Goal: Task Accomplishment & Management: Complete application form

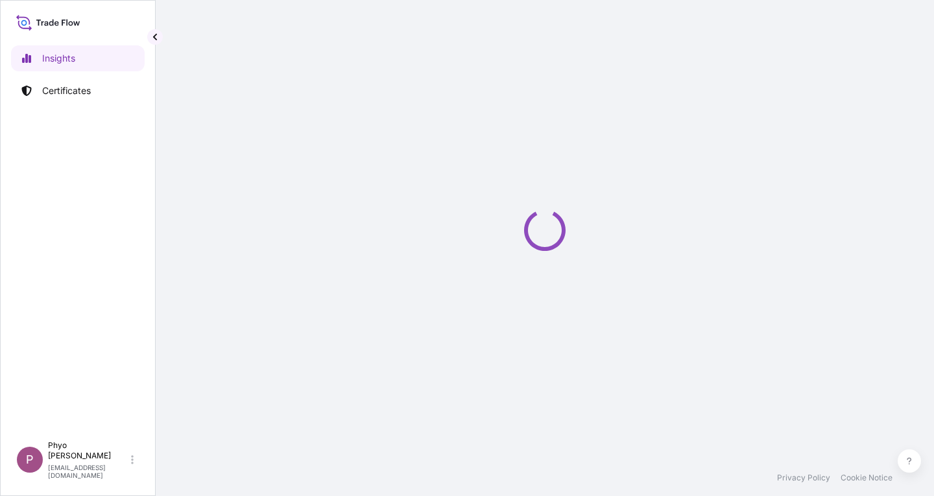
select select "2025"
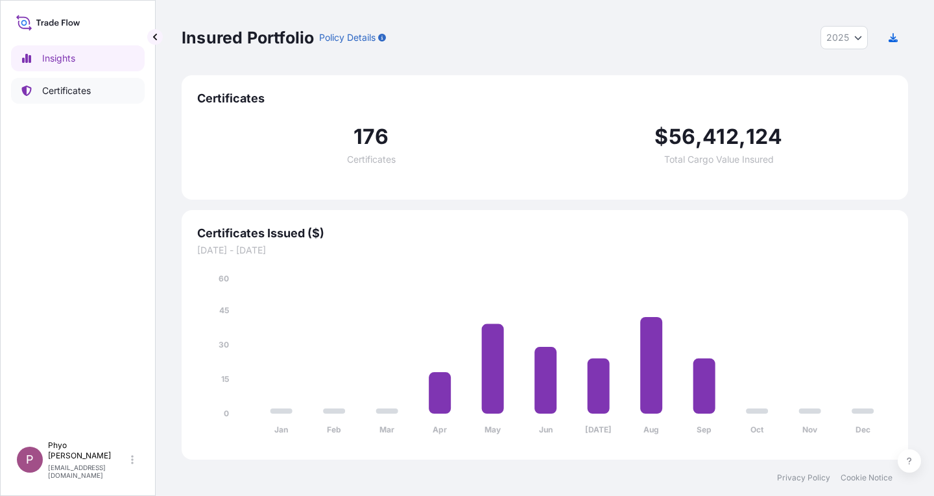
click at [71, 97] on p "Certificates" at bounding box center [66, 90] width 49 height 13
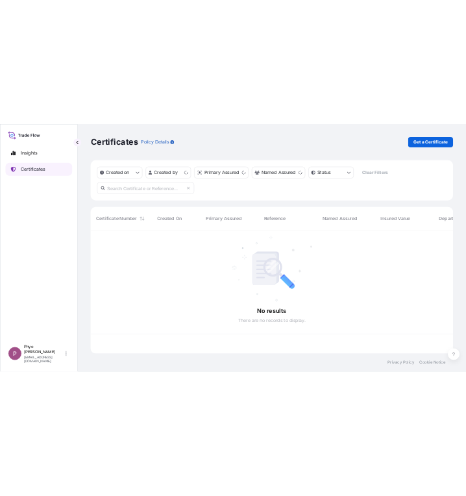
scroll to position [245, 717]
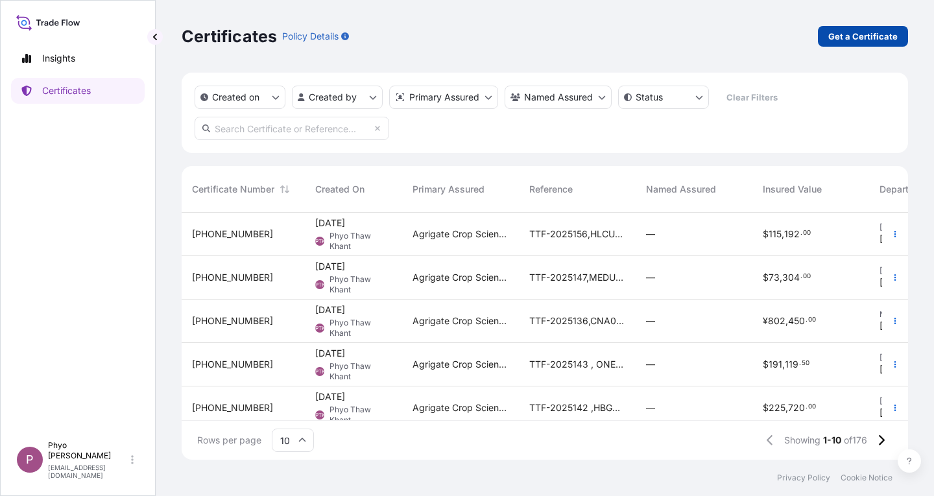
click at [870, 38] on p "Get a Certificate" at bounding box center [863, 36] width 69 height 13
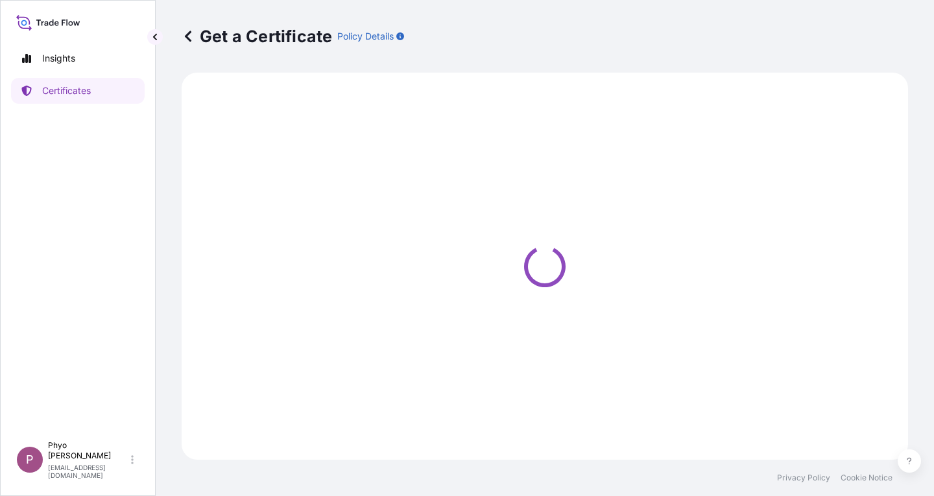
select select "Sea"
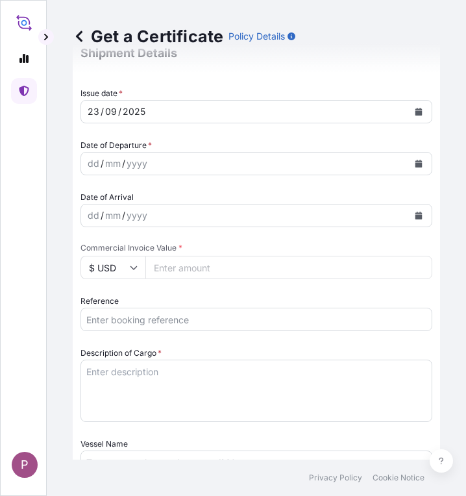
scroll to position [389, 0]
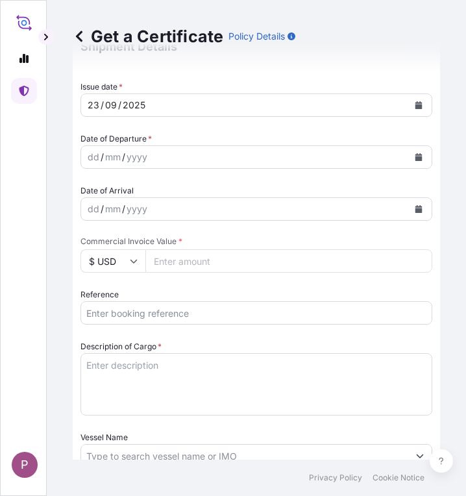
click at [165, 314] on input "Reference" at bounding box center [256, 312] width 352 height 23
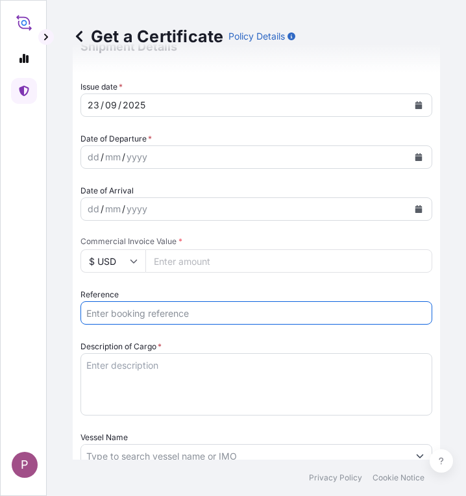
paste input "TTF-2025157"
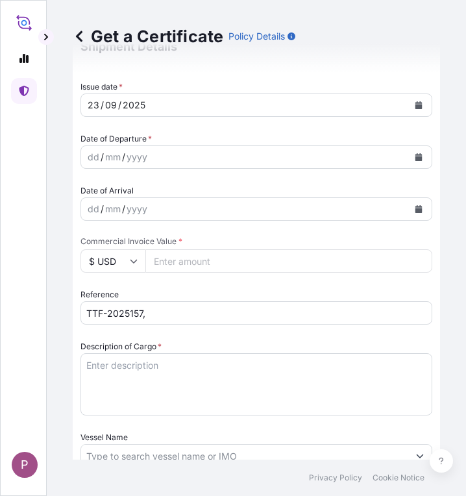
click at [211, 311] on input "TTF-2025157," at bounding box center [256, 312] width 352 height 23
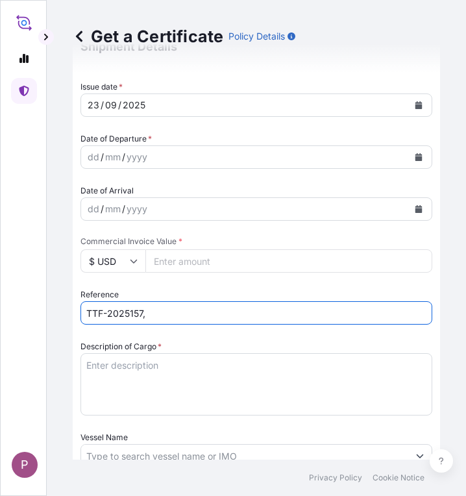
paste input "COAU7261448990"
type input "TTF-2025157, COAU7261448990"
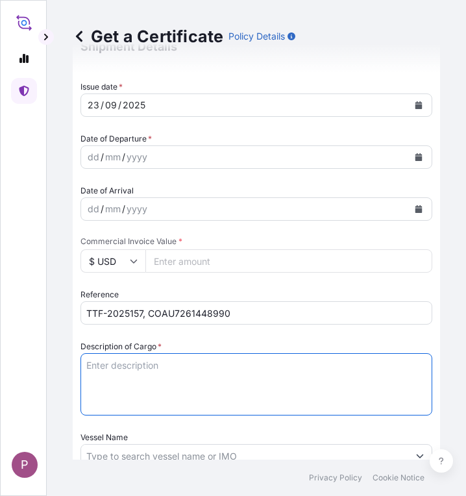
click at [121, 375] on textarea "Description of Cargo *" at bounding box center [256, 384] width 352 height 62
paste textarea "Fertilizer Kg 999,989.00 0.4300 429,995.27 [MEDICAL_DATA] Fertilizer N : 46 % (…"
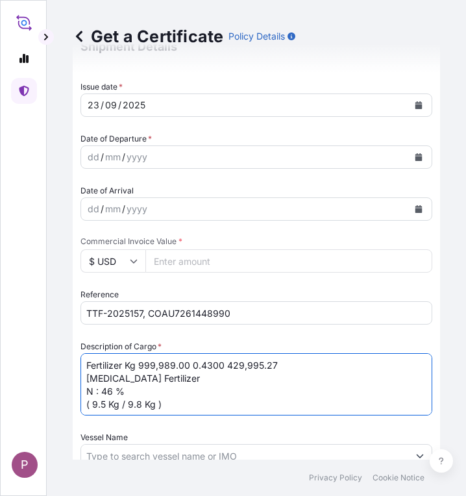
drag, startPoint x: 127, startPoint y: 365, endPoint x: 222, endPoint y: 357, distance: 95.8
click at [222, 357] on textarea "Fertilizer Kg 999,989.00 0.4300 429,995.27 [MEDICAL_DATA] Fertilizer N : 46 % (…" at bounding box center [256, 384] width 352 height 62
click at [196, 362] on textarea "Fertilizer 429,995.27 [MEDICAL_DATA] Fertilizer N : 46 % ( 9.5 Kg / 9.8 Kg )" at bounding box center [256, 384] width 352 height 62
type textarea "Fertilizer [MEDICAL_DATA] Fertilizer N : 46 % ( 9.5 Kg / 9.8 Kg )"
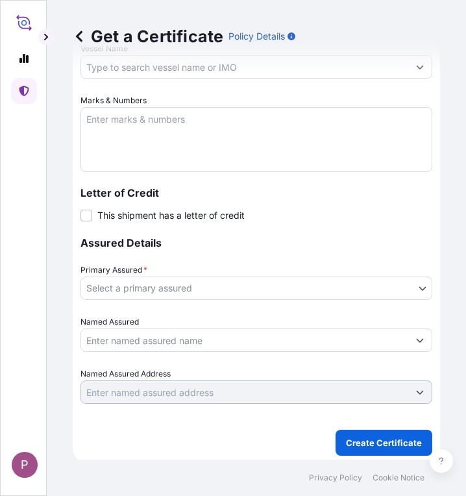
scroll to position [779, 0]
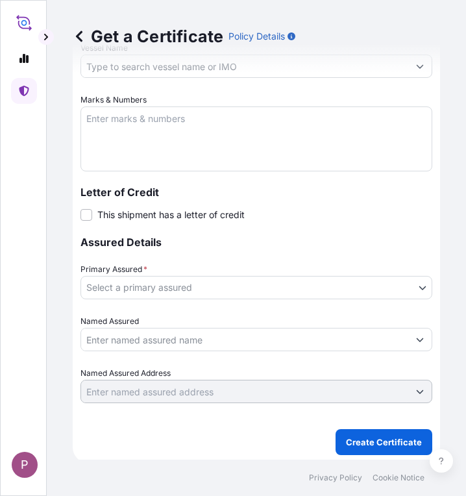
click at [106, 121] on textarea "Marks & Numbers" at bounding box center [256, 138] width 352 height 65
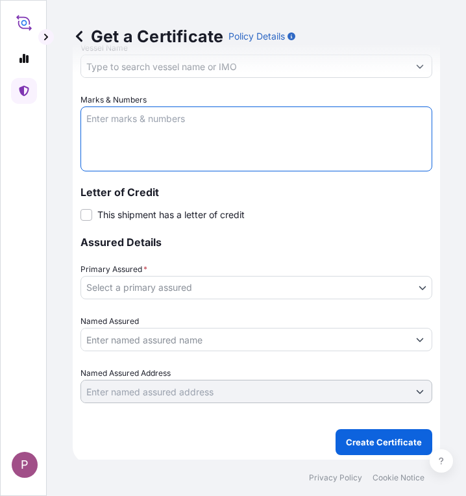
paste textarea "Myanma Awba Industries Co.,Ltd [STREET_ADDRESS][PERSON_NAME]."
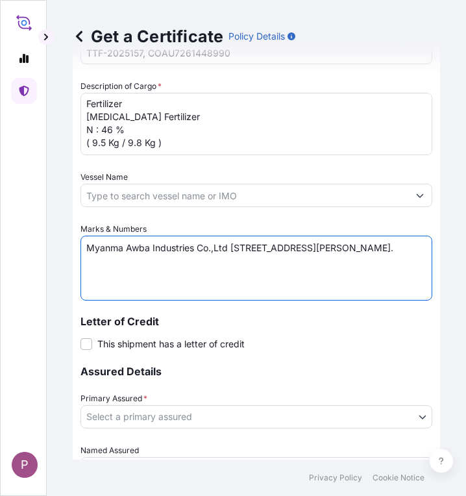
scroll to position [649, 0]
type textarea "Myanma Awba Industries Co.,Ltd [STREET_ADDRESS][PERSON_NAME]."
click at [383, 420] on body "P Get a Certificate Policy Details Route Details Cover door to port - Add loadi…" at bounding box center [233, 248] width 466 height 496
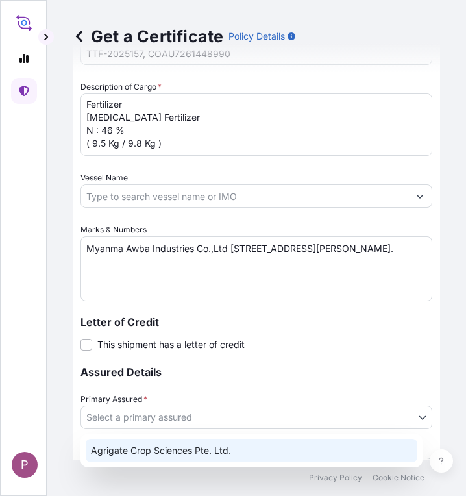
click at [276, 459] on div "Agrigate Crop Sciences Pte. Ltd." at bounding box center [252, 450] width 332 height 23
select select "31456"
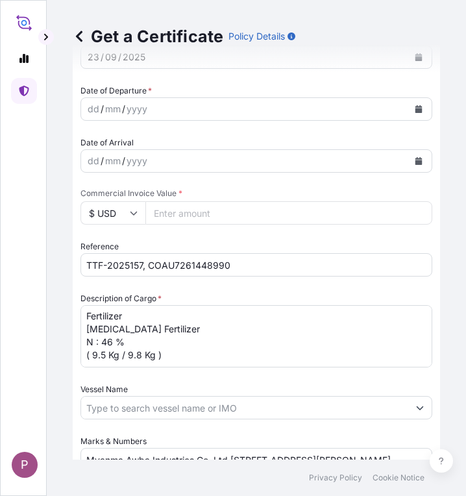
scroll to position [392, 0]
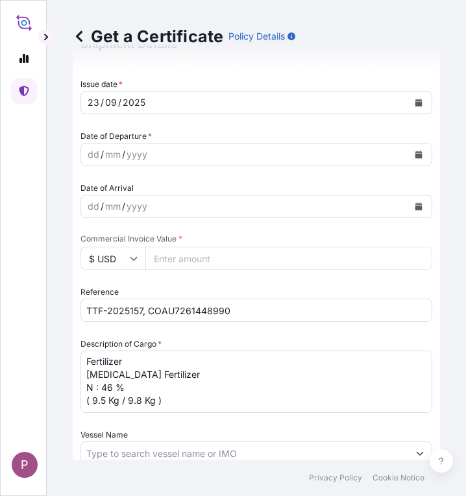
click at [206, 262] on input "Commercial Invoice Value *" at bounding box center [288, 258] width 287 height 23
paste input "472994.8"
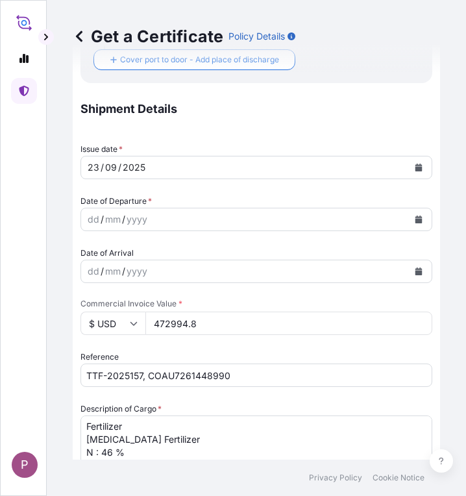
type input "472994.8"
click at [413, 221] on button "Calendar" at bounding box center [418, 219] width 21 height 21
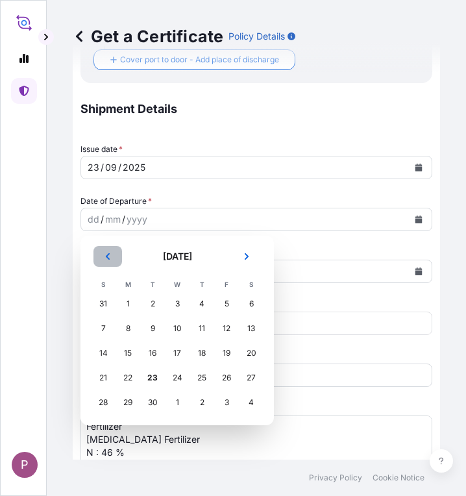
click at [101, 256] on button "Previous" at bounding box center [107, 256] width 29 height 21
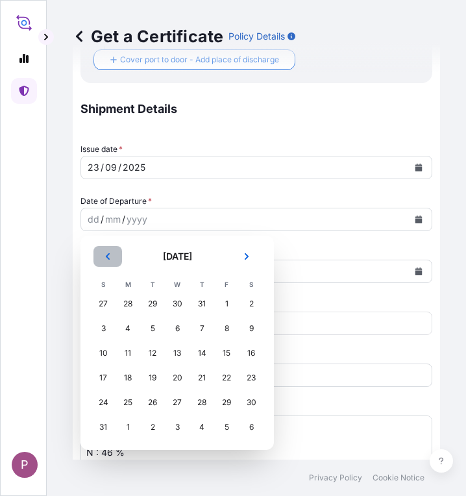
click at [101, 256] on button "Previous" at bounding box center [107, 256] width 29 height 21
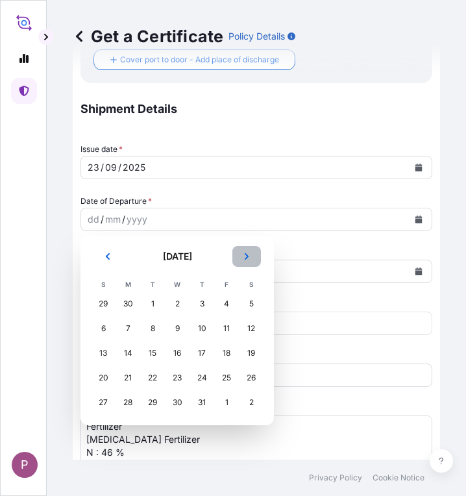
click at [241, 260] on button "Next" at bounding box center [246, 256] width 29 height 21
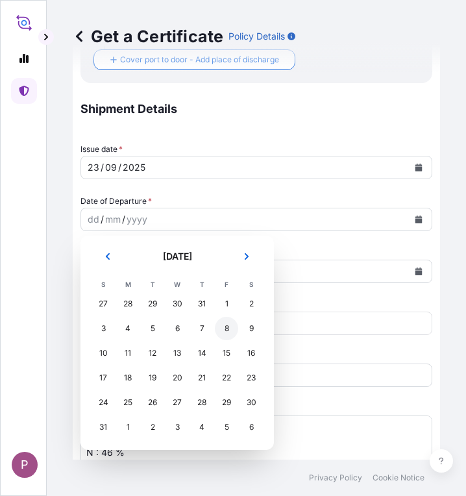
click at [232, 329] on div "8" at bounding box center [226, 328] width 23 height 23
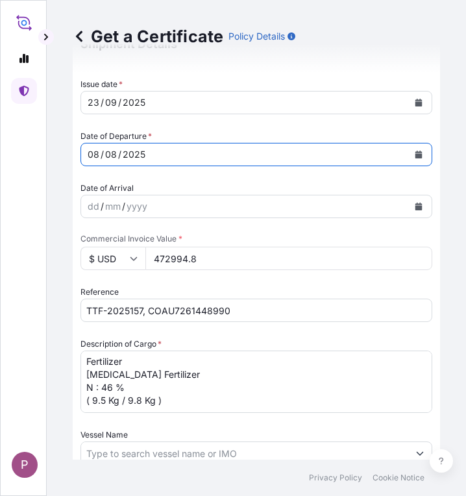
scroll to position [3, 0]
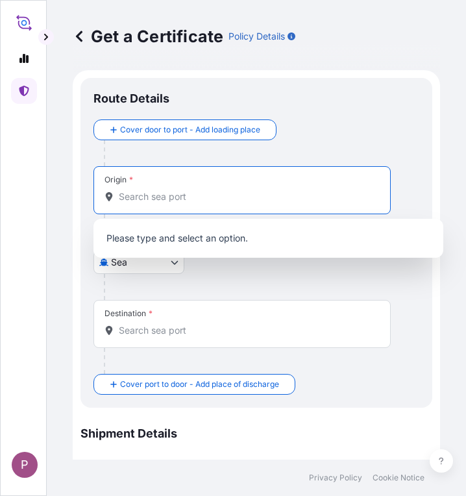
click at [188, 200] on input "Origin *" at bounding box center [247, 196] width 256 height 13
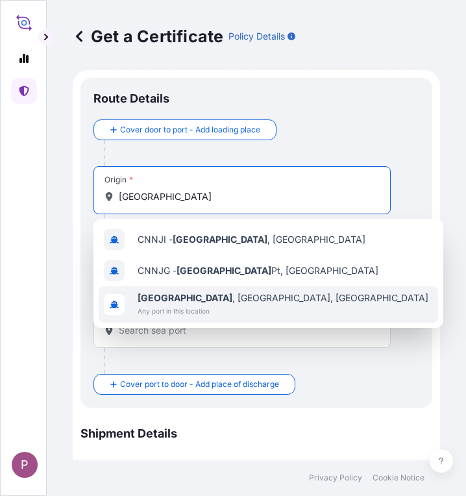
click at [245, 307] on div "[GEOGRAPHIC_DATA] , [GEOGRAPHIC_DATA], [GEOGRAPHIC_DATA] Any port in this locat…" at bounding box center [268, 304] width 339 height 36
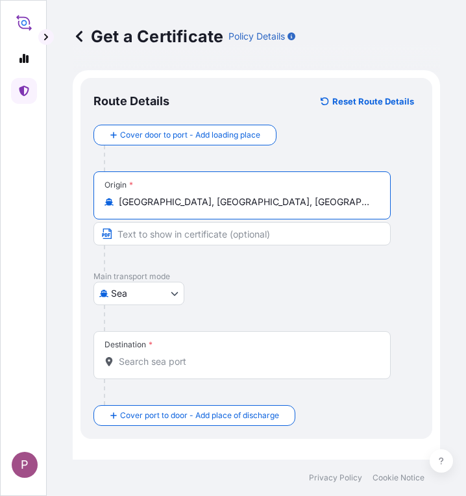
click at [285, 200] on input "[GEOGRAPHIC_DATA], [GEOGRAPHIC_DATA], [GEOGRAPHIC_DATA]" at bounding box center [247, 201] width 256 height 13
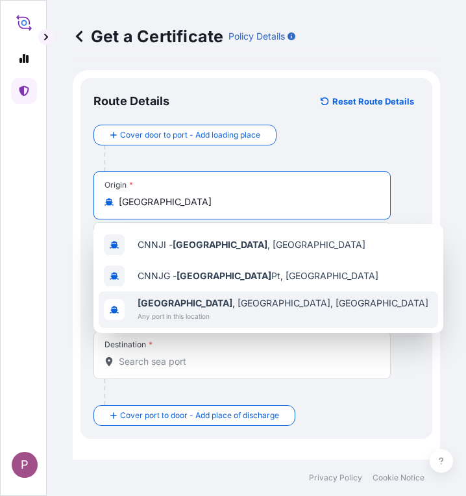
click at [258, 304] on div "[GEOGRAPHIC_DATA] , [GEOGRAPHIC_DATA], [GEOGRAPHIC_DATA] Any port in this locat…" at bounding box center [268, 309] width 339 height 36
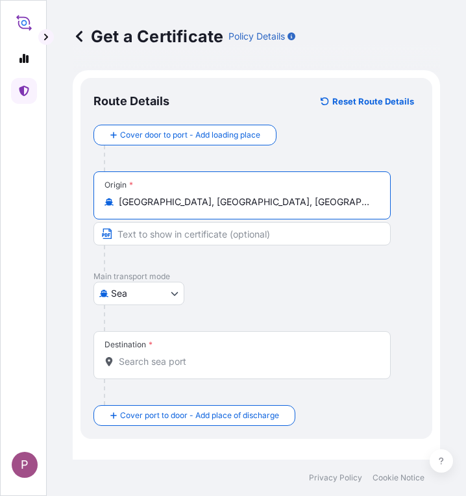
type input "[GEOGRAPHIC_DATA], [GEOGRAPHIC_DATA], [GEOGRAPHIC_DATA]"
click at [170, 359] on input "Destination *" at bounding box center [247, 361] width 256 height 13
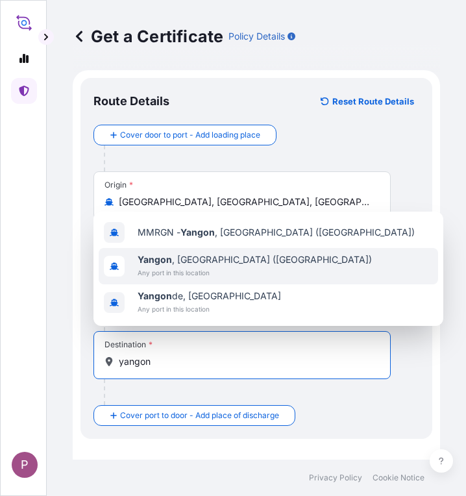
click at [213, 265] on span "[GEOGRAPHIC_DATA] , [GEOGRAPHIC_DATA] ([GEOGRAPHIC_DATA])" at bounding box center [255, 259] width 234 height 13
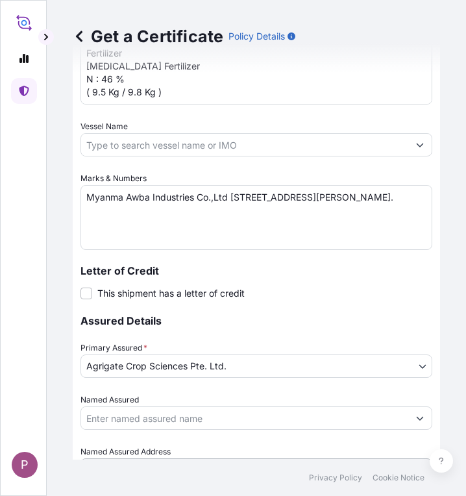
scroll to position [838, 0]
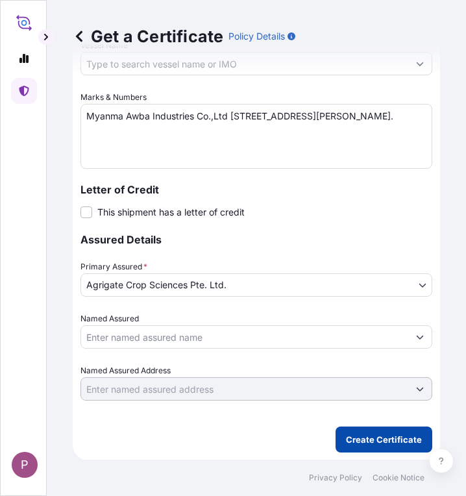
type input "[GEOGRAPHIC_DATA], [GEOGRAPHIC_DATA] ([GEOGRAPHIC_DATA])"
click at [371, 441] on p "Create Certificate" at bounding box center [384, 439] width 76 height 13
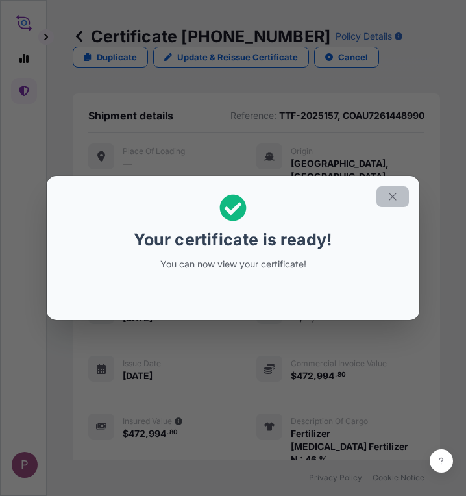
click at [395, 199] on icon "button" at bounding box center [393, 197] width 12 height 12
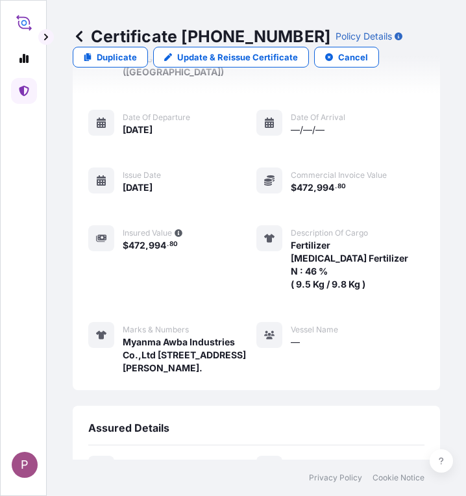
scroll to position [552, 0]
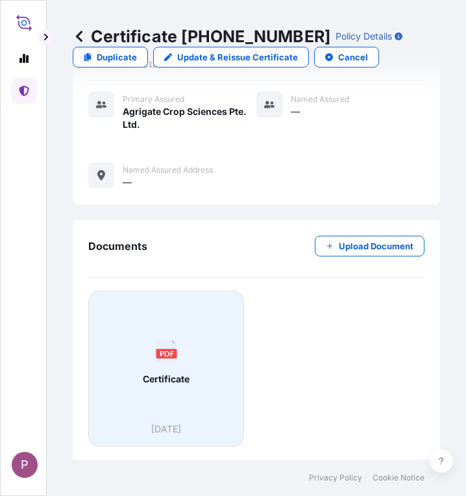
click at [150, 366] on div "PDF Certificate" at bounding box center [166, 362] width 134 height 121
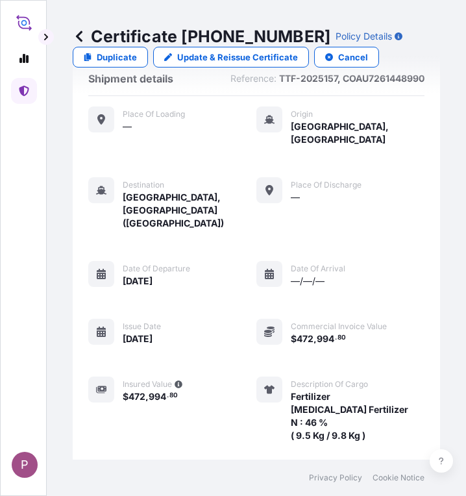
scroll to position [0, 0]
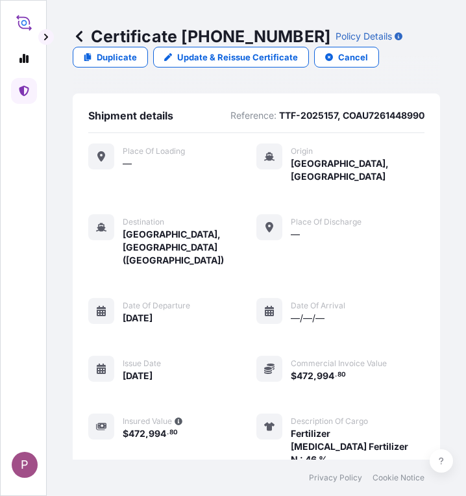
click at [30, 90] on link at bounding box center [24, 91] width 26 height 26
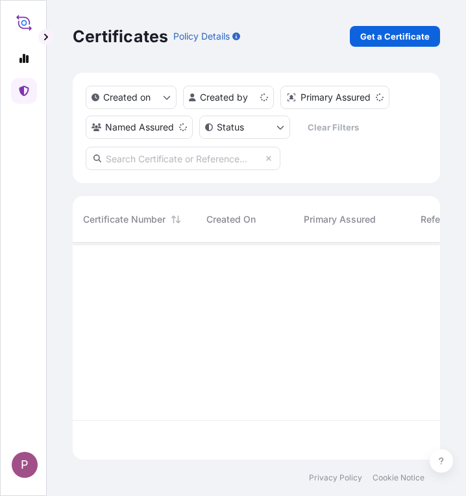
scroll to position [214, 358]
click at [396, 31] on p "Get a Certificate" at bounding box center [394, 36] width 69 height 13
select select "Sea"
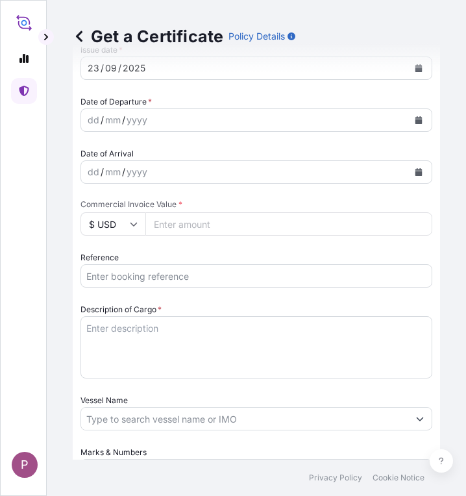
scroll to position [454, 0]
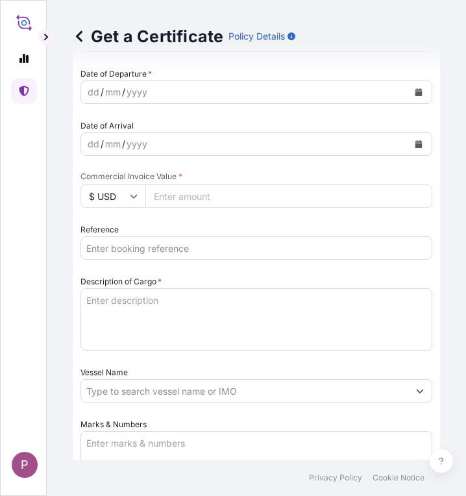
click at [167, 249] on input "Reference" at bounding box center [256, 247] width 352 height 23
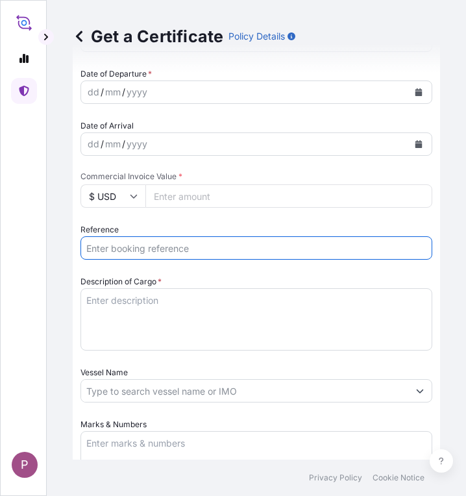
paste input "TTF-2025158"
click at [188, 249] on input "TTF-2025158 ," at bounding box center [256, 247] width 352 height 23
paste input "COAU7261610860"
type input "TTF-2025158 , COAU7261610860"
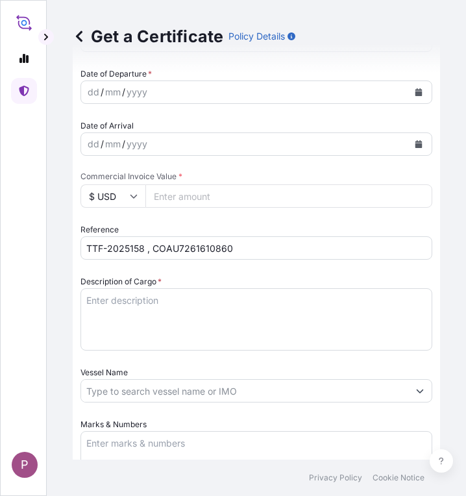
click at [165, 302] on textarea "Description of Cargo *" at bounding box center [256, 319] width 352 height 62
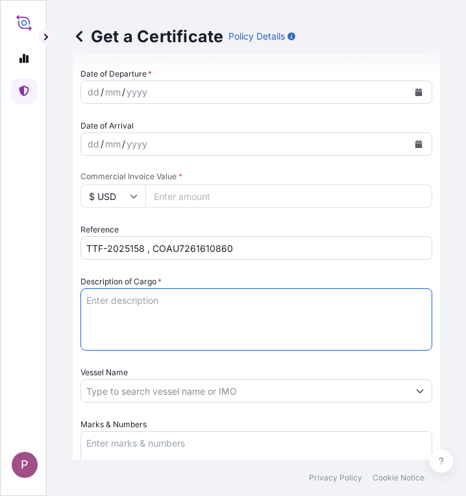
paste textarea "Fertilizer Kg 559,000.00 0.4300 240,370.00 [MEDICAL_DATA] Fertilizer N : 46 % (…"
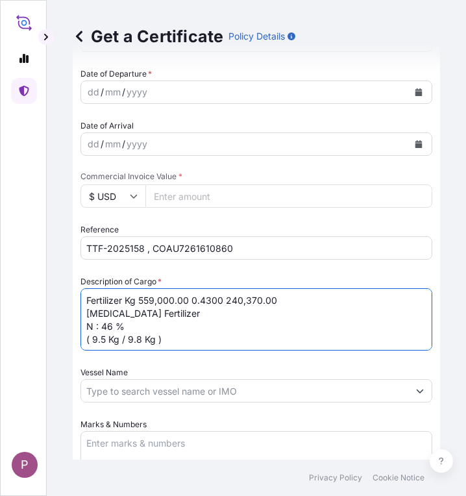
drag, startPoint x: 126, startPoint y: 299, endPoint x: 223, endPoint y: 300, distance: 96.7
click at [223, 300] on textarea "Fertilizer Kg 559,000.00 0.4300 240,370.00 [MEDICAL_DATA] Fertilizer N : 46 % (…" at bounding box center [256, 319] width 352 height 62
type textarea "Fertilizer [MEDICAL_DATA] Fertilizer N : 46 % ( 9.5 Kg / 9.8 Kg )"
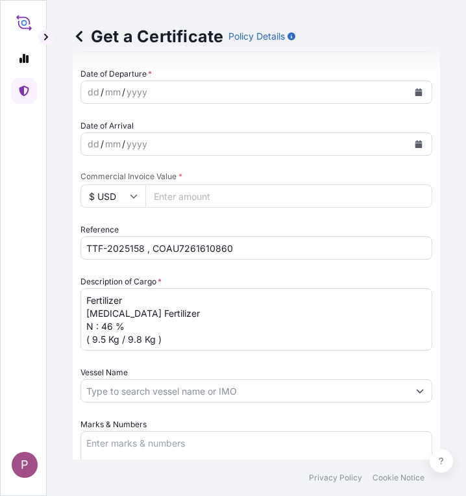
click at [176, 197] on input "Commercial Invoice Value *" at bounding box center [288, 195] width 287 height 23
paste input "264407"
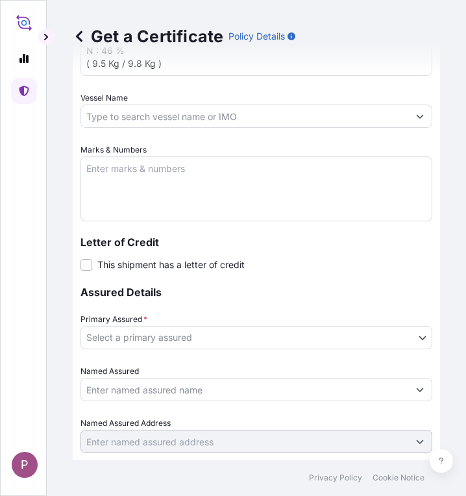
scroll to position [714, 0]
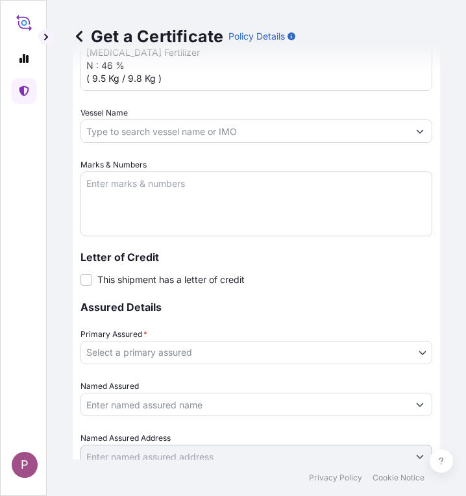
type input "264407"
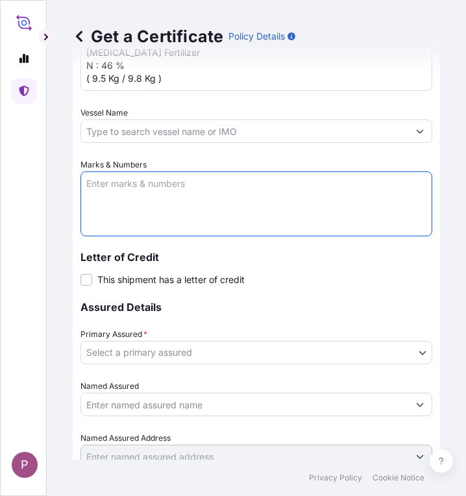
click at [119, 193] on textarea "Marks & Numbers" at bounding box center [256, 203] width 352 height 65
paste textarea "Myanma Awba Industries Co.,Ltd [STREET_ADDRESS][PERSON_NAME]."
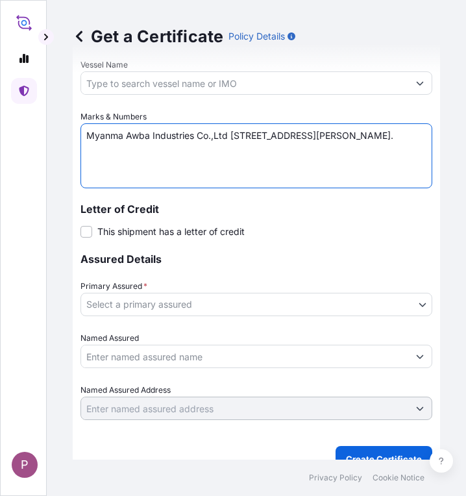
scroll to position [781, 0]
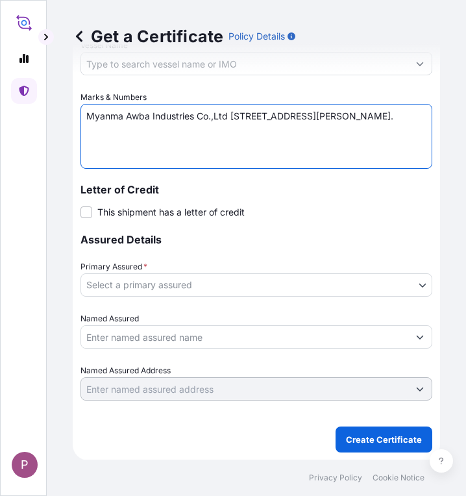
type textarea "Myanma Awba Industries Co.,Ltd [STREET_ADDRESS][PERSON_NAME]."
click at [412, 289] on body "P Get a Certificate Policy Details Route Details Cover door to port - Add loadi…" at bounding box center [233, 248] width 466 height 496
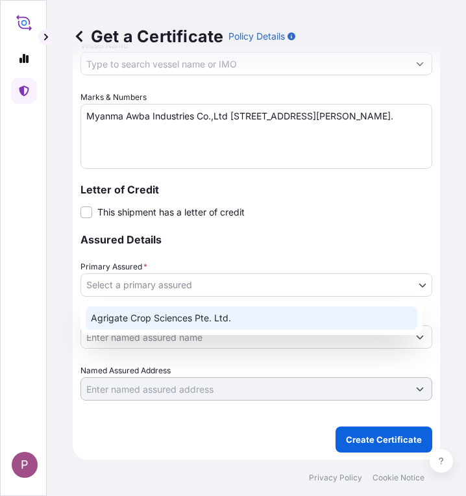
click at [281, 321] on div "Agrigate Crop Sciences Pte. Ltd." at bounding box center [252, 317] width 332 height 23
select select "31456"
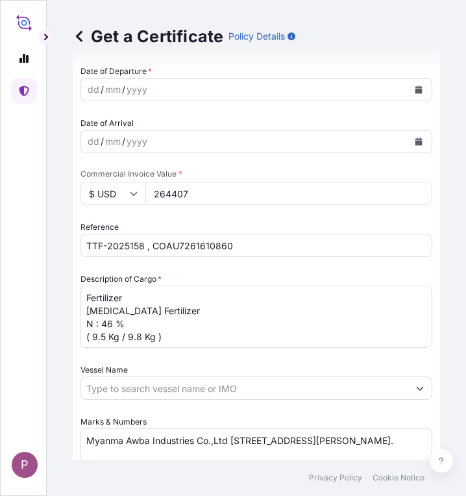
scroll to position [392, 0]
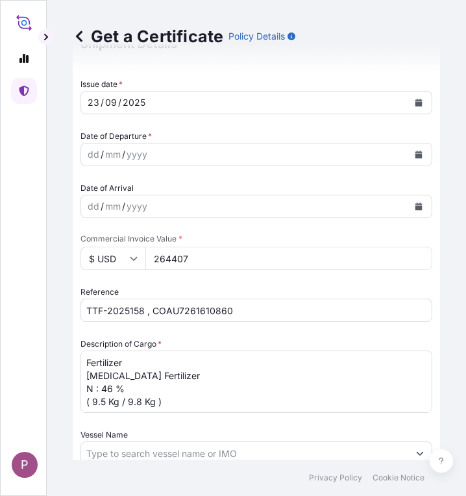
click at [415, 151] on icon "Calendar" at bounding box center [418, 155] width 7 height 8
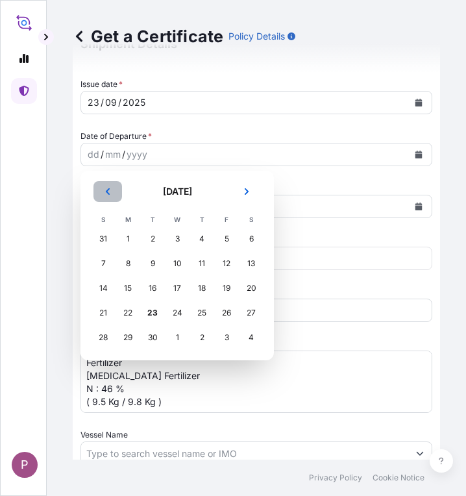
click at [110, 190] on icon "Previous" at bounding box center [108, 192] width 8 height 8
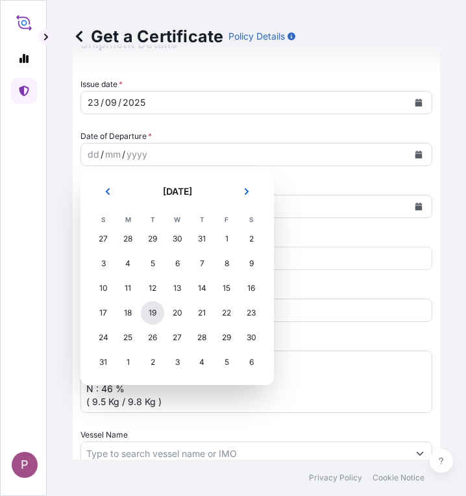
click at [151, 315] on div "19" at bounding box center [152, 312] width 23 height 23
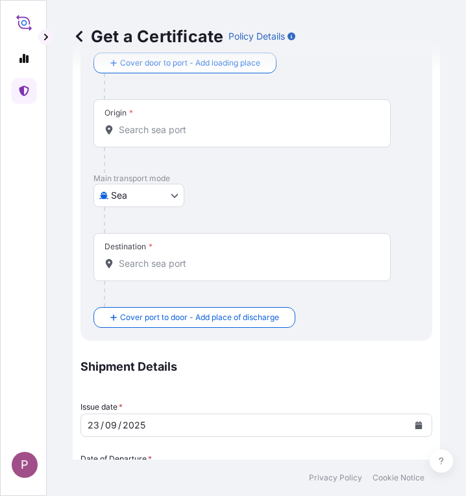
scroll to position [67, 0]
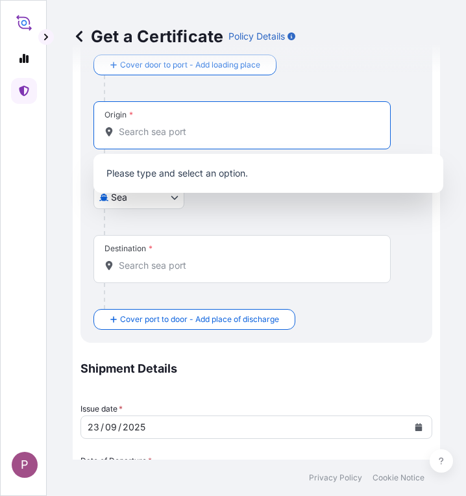
click at [134, 130] on input "Origin *" at bounding box center [247, 131] width 256 height 13
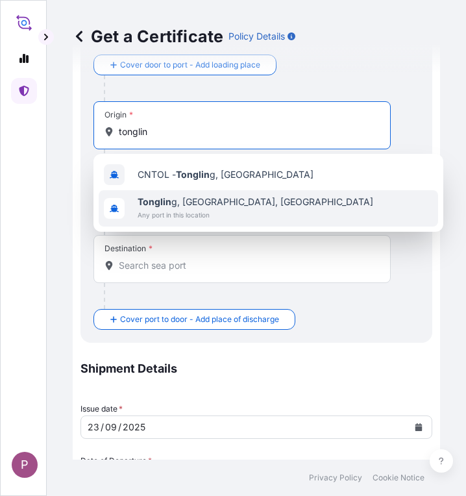
click at [247, 211] on div "[GEOGRAPHIC_DATA], [GEOGRAPHIC_DATA], [GEOGRAPHIC_DATA] Any port in this locati…" at bounding box center [268, 208] width 339 height 36
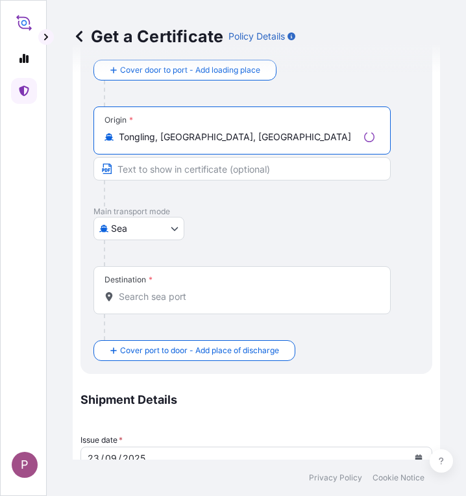
type input "Tongling, [GEOGRAPHIC_DATA], [GEOGRAPHIC_DATA]"
click at [156, 291] on input "Destination *" at bounding box center [247, 296] width 256 height 13
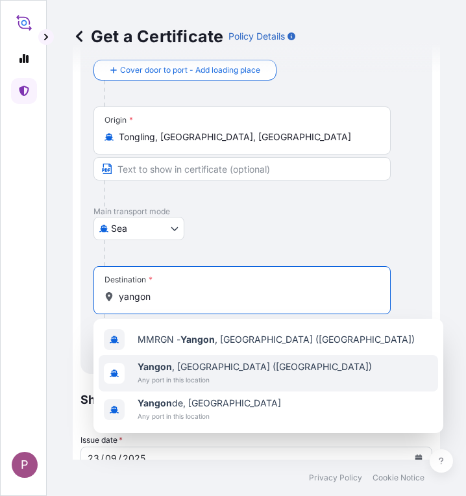
click at [234, 374] on span "Any port in this location" at bounding box center [255, 379] width 234 height 13
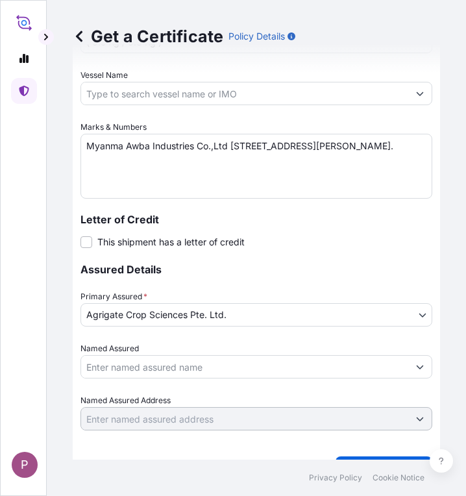
scroll to position [838, 0]
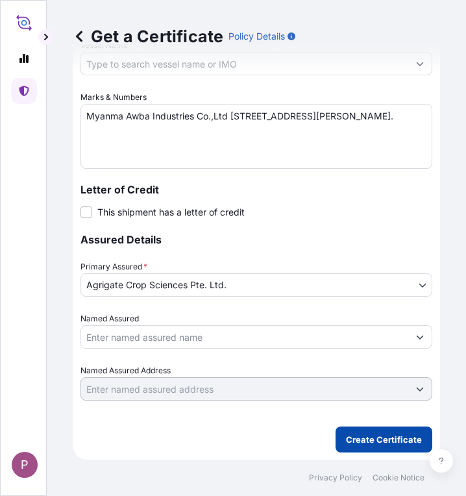
type input "[GEOGRAPHIC_DATA], [GEOGRAPHIC_DATA] ([GEOGRAPHIC_DATA])"
click at [387, 444] on p "Create Certificate" at bounding box center [384, 439] width 76 height 13
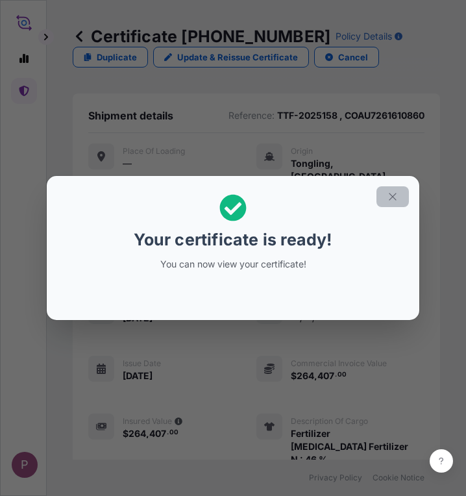
click at [394, 197] on icon "button" at bounding box center [393, 197] width 12 height 12
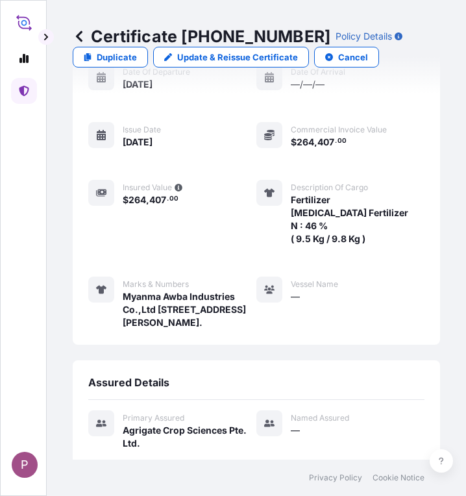
scroll to position [552, 0]
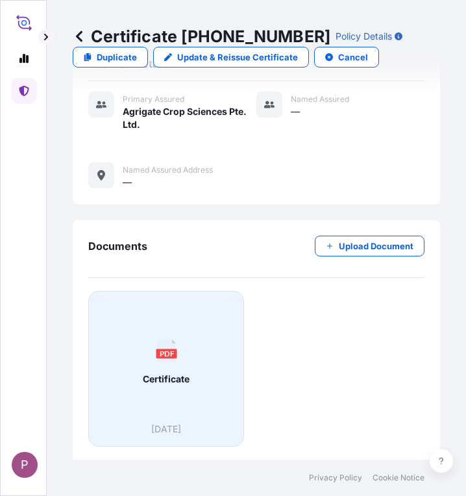
click at [172, 385] on div "PDF Certificate" at bounding box center [166, 362] width 134 height 121
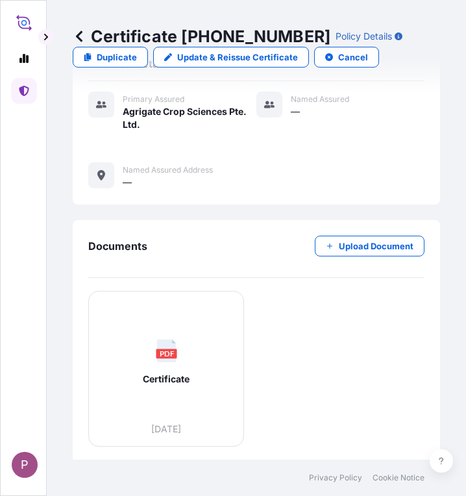
click at [18, 90] on link at bounding box center [24, 91] width 26 height 26
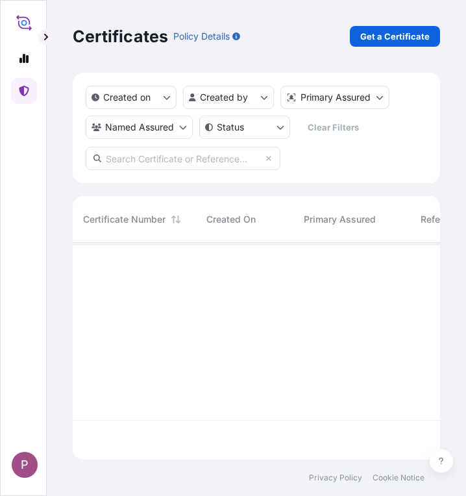
scroll to position [214, 358]
click at [374, 36] on p "Get a Certificate" at bounding box center [394, 36] width 69 height 13
select select "Sea"
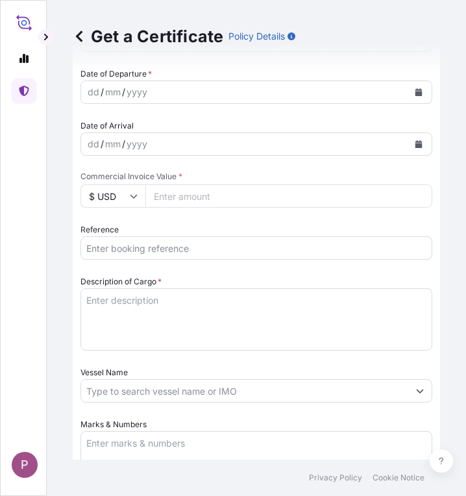
scroll to position [389, 0]
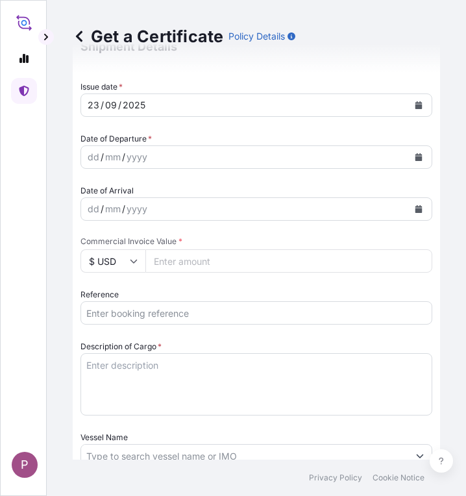
click at [210, 315] on input "Reference" at bounding box center [256, 312] width 352 height 23
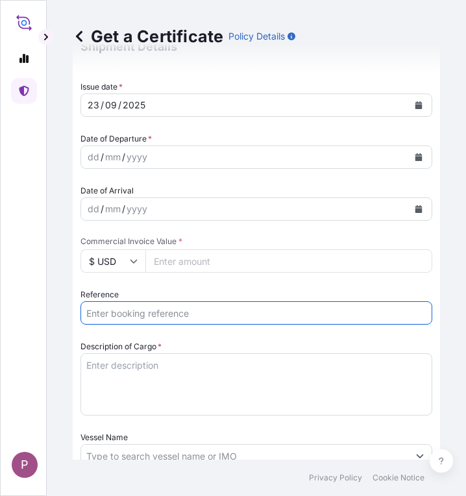
paste input "TTF-2025159"
click at [194, 309] on input "TTF-2025159," at bounding box center [256, 312] width 352 height 23
paste input "COAU7261619340"
type input "TTF-2025159,COAU7261619340"
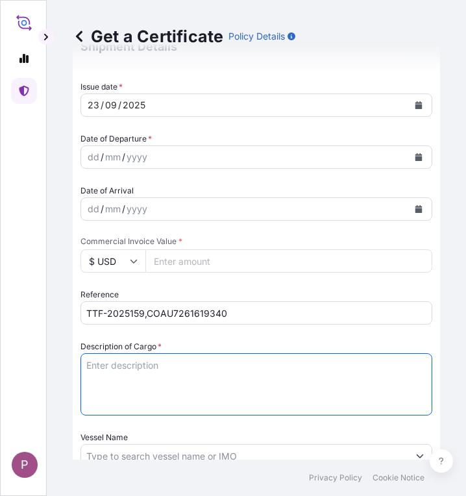
click at [162, 366] on textarea "Description of Cargo *" at bounding box center [256, 384] width 352 height 62
paste textarea "Fertilizer Kg 559,000.00 0.4300 240,370.00 [MEDICAL_DATA] Fertilizer N : 46 % (…"
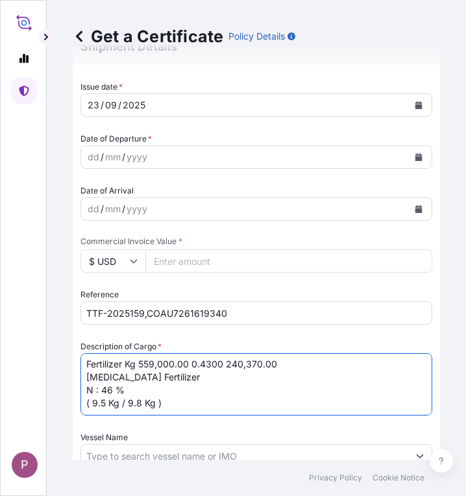
scroll to position [0, 0]
drag, startPoint x: 127, startPoint y: 366, endPoint x: 222, endPoint y: 367, distance: 94.7
click at [222, 367] on textarea "Fertilizer Kg 559,000.00 0.4300 240,370.00 [MEDICAL_DATA] Fertilizer N : 46 % (…" at bounding box center [256, 384] width 352 height 62
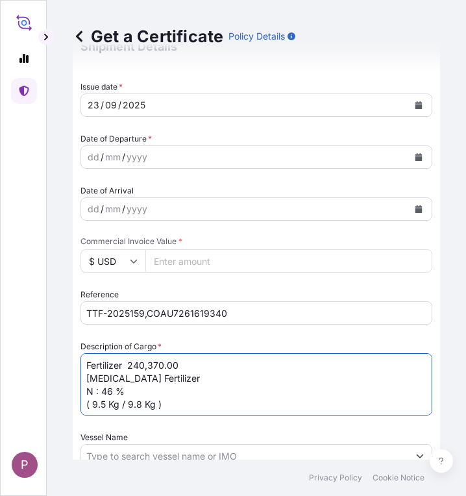
click at [217, 366] on textarea "Fertilizer 240,370.00 [MEDICAL_DATA] Fertilizer N : 46 % ( 9.5 Kg / 9.8 Kg )" at bounding box center [256, 384] width 352 height 62
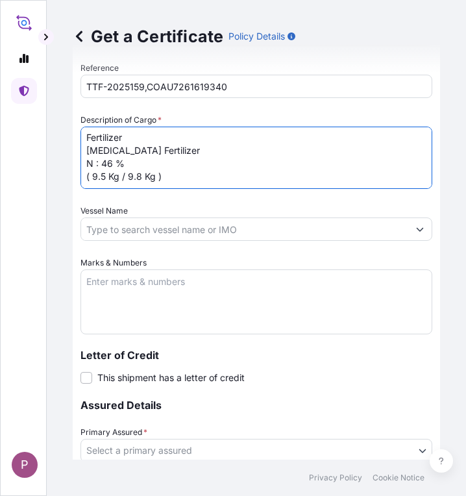
scroll to position [649, 0]
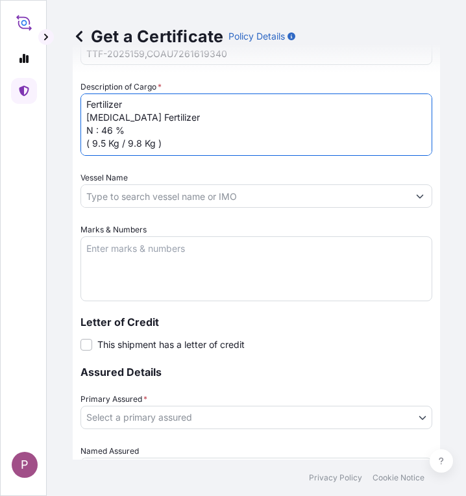
type textarea "Fertilizer [MEDICAL_DATA] Fertilizer N : 46 % ( 9.5 Kg / 9.8 Kg )"
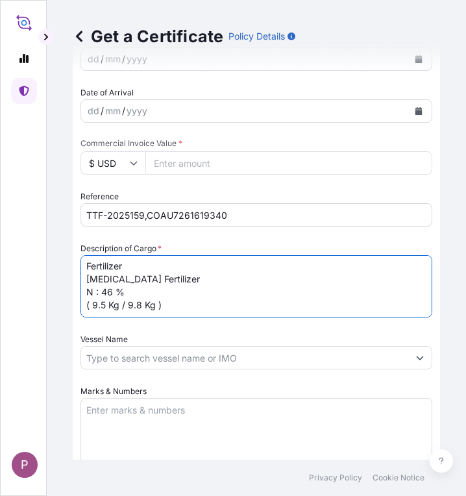
scroll to position [454, 0]
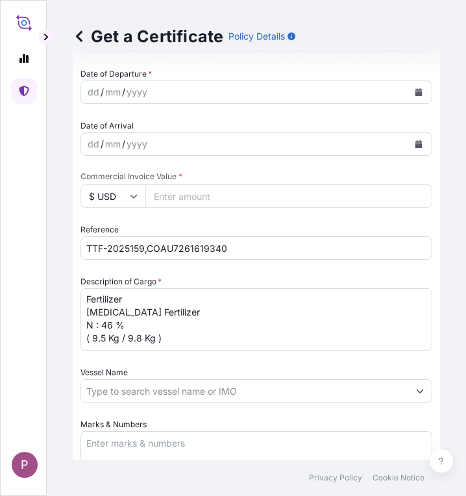
click at [186, 199] on input "Commercial Invoice Value *" at bounding box center [288, 195] width 287 height 23
paste input "264407"
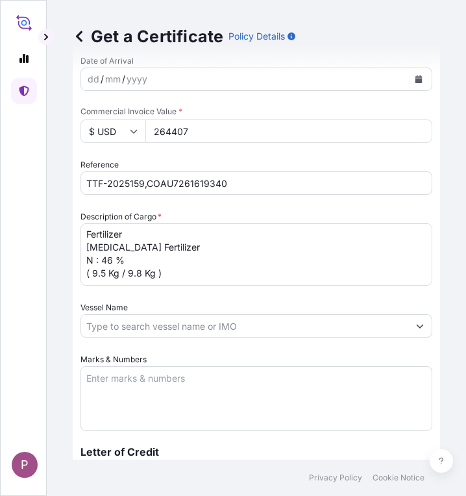
scroll to position [649, 0]
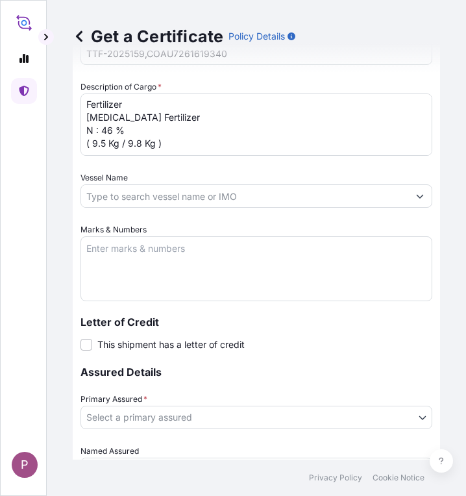
type input "264407"
click at [126, 252] on textarea "Marks & Numbers" at bounding box center [256, 268] width 352 height 65
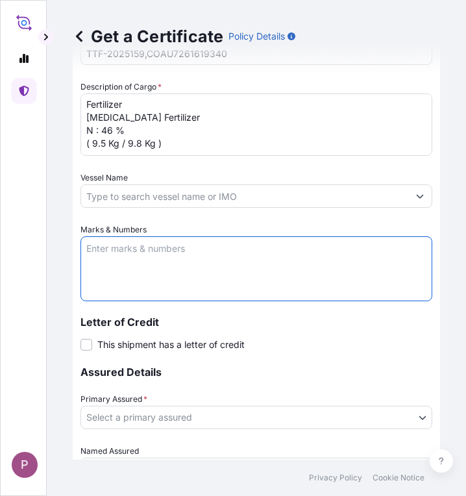
click at [125, 252] on textarea "Marks & Numbers" at bounding box center [256, 268] width 352 height 65
paste textarea "Myanma Awba Industries Co.,Ltd [STREET_ADDRESS][PERSON_NAME]."
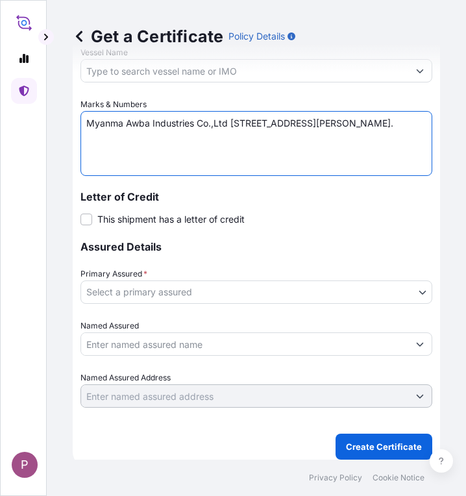
scroll to position [779, 0]
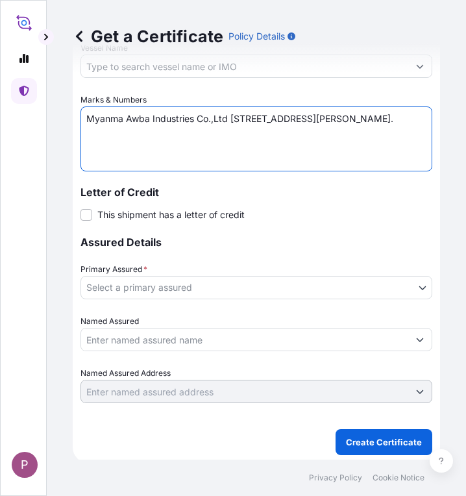
type textarea "Myanma Awba Industries Co.,Ltd [STREET_ADDRESS][PERSON_NAME]."
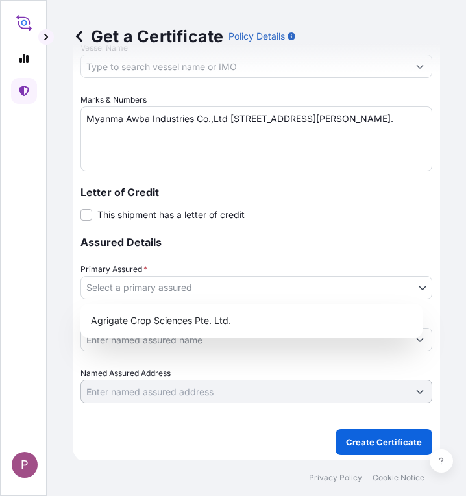
click at [297, 291] on body "P Get a Certificate Policy Details Route Details Cover door to port - Add loadi…" at bounding box center [233, 248] width 466 height 496
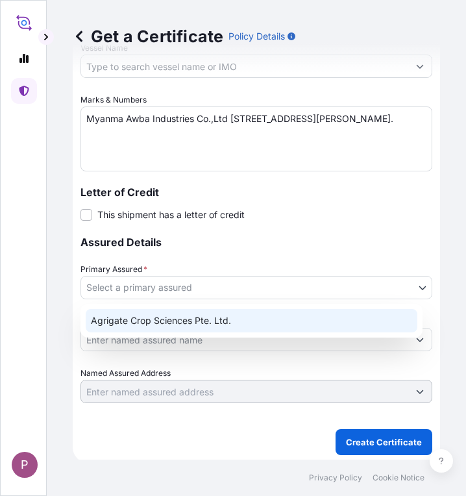
click at [271, 333] on div "Agrigate Crop Sciences Pte. Ltd." at bounding box center [251, 321] width 342 height 34
click at [273, 324] on div "Agrigate Crop Sciences Pte. Ltd." at bounding box center [252, 320] width 332 height 23
select select "31456"
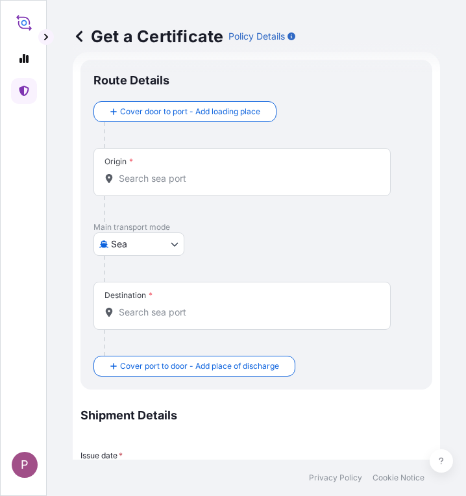
scroll to position [0, 0]
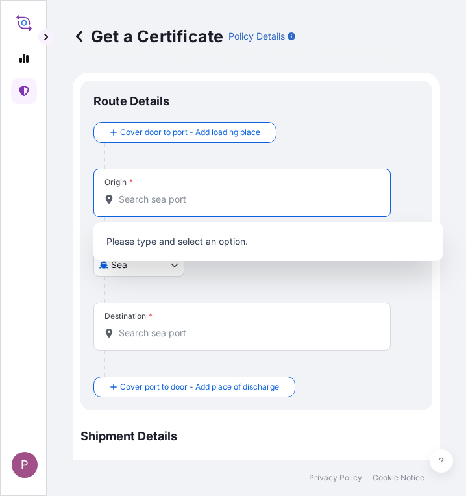
click at [221, 203] on input "Origin *" at bounding box center [247, 199] width 256 height 13
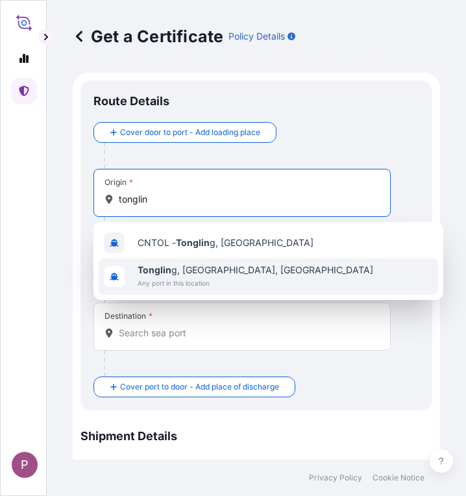
click at [230, 278] on span "Any port in this location" at bounding box center [256, 282] width 236 height 13
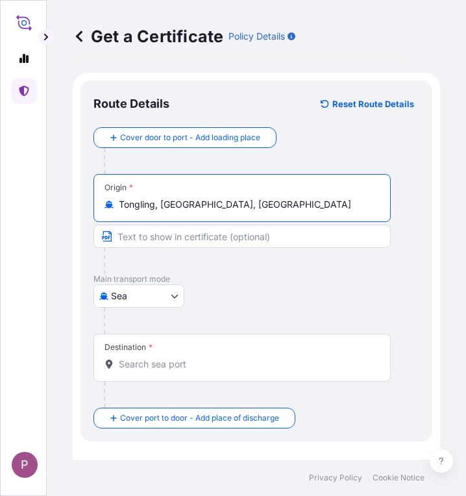
type input "Tongling, [GEOGRAPHIC_DATA], [GEOGRAPHIC_DATA]"
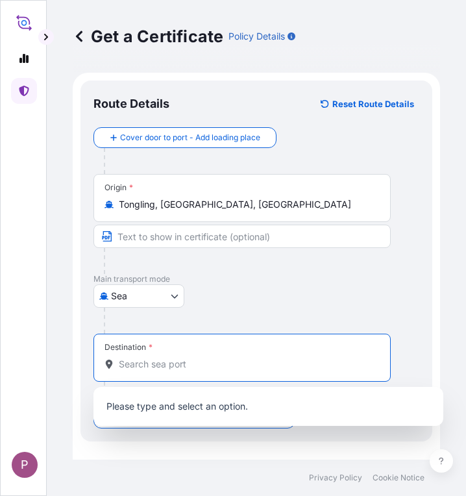
click at [164, 365] on input "Destination *" at bounding box center [247, 364] width 256 height 13
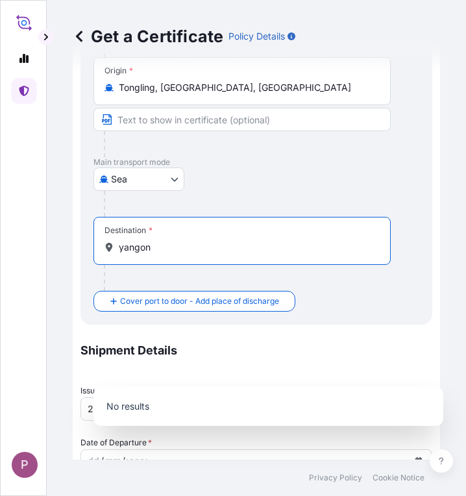
scroll to position [130, 0]
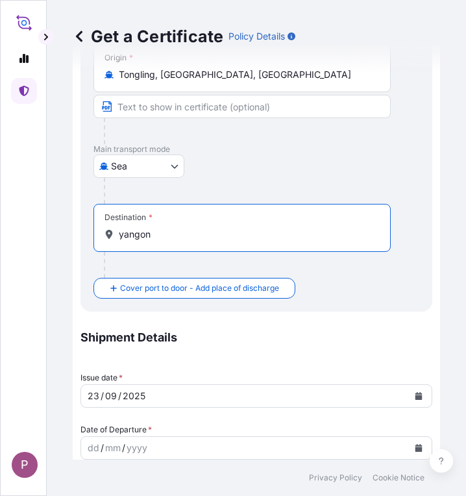
click at [186, 235] on input "yangon" at bounding box center [247, 234] width 256 height 13
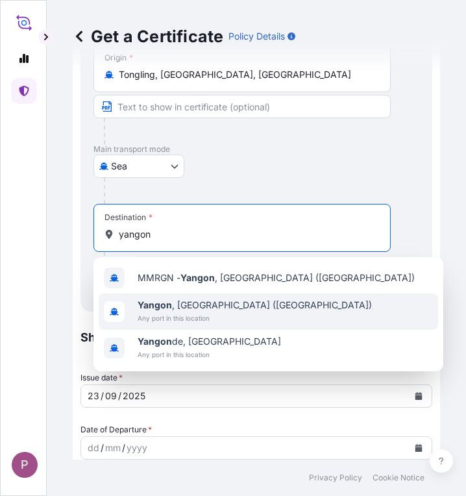
click at [234, 316] on span "Any port in this location" at bounding box center [255, 317] width 234 height 13
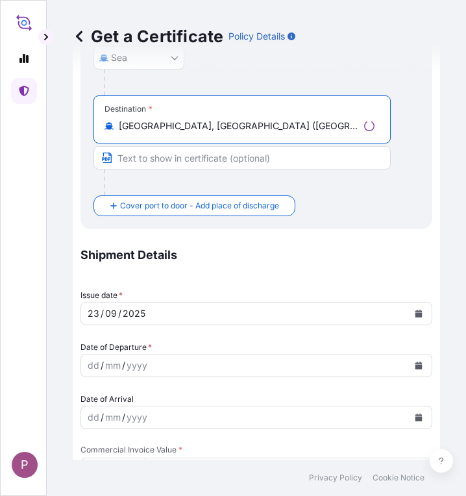
scroll to position [324, 0]
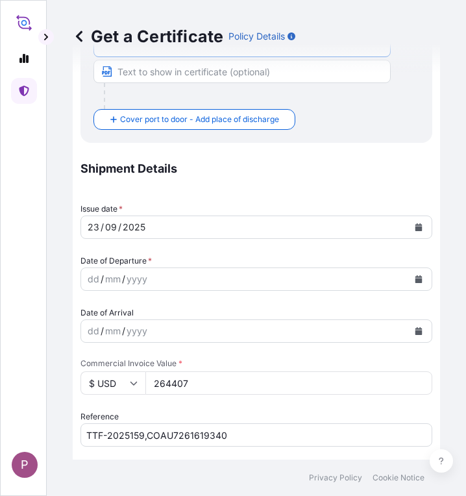
type input "[GEOGRAPHIC_DATA], [GEOGRAPHIC_DATA] ([GEOGRAPHIC_DATA])"
click at [415, 276] on icon "Calendar" at bounding box center [419, 279] width 8 height 8
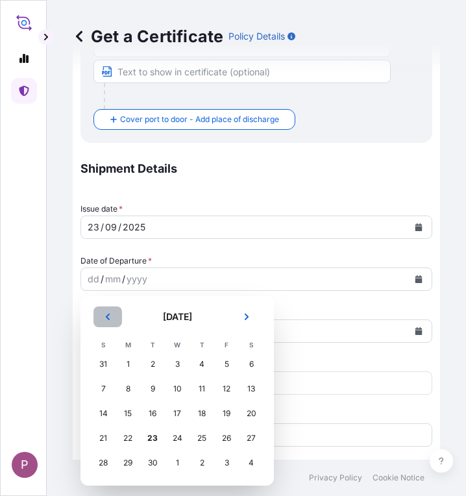
click at [105, 318] on icon "Previous" at bounding box center [108, 317] width 8 height 8
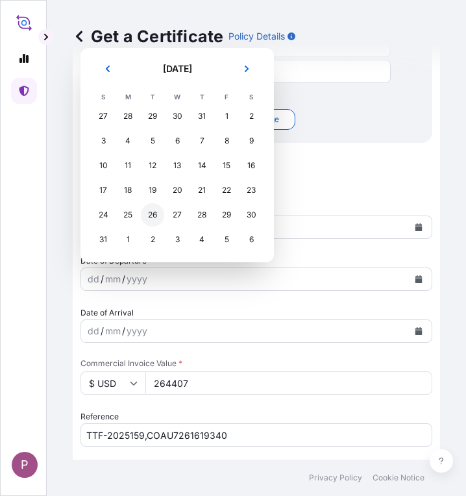
click at [149, 216] on div "26" at bounding box center [152, 214] width 23 height 23
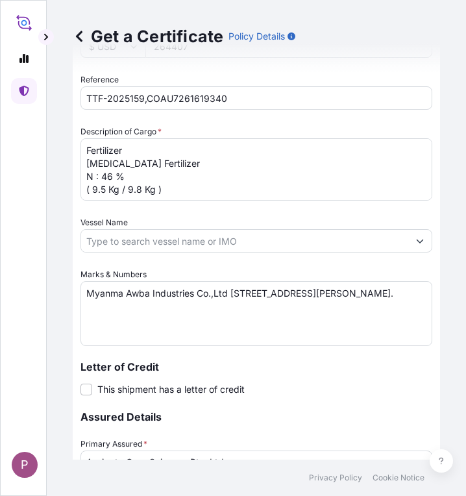
scroll to position [838, 0]
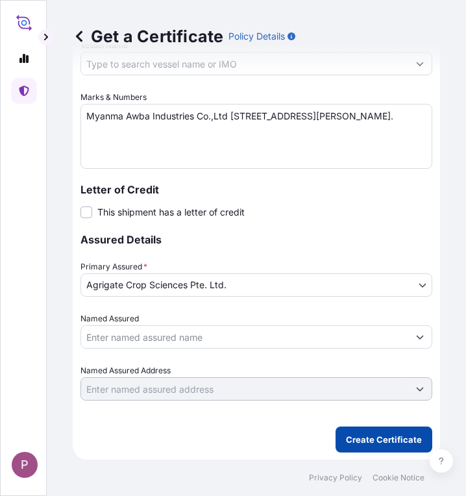
click at [352, 439] on p "Create Certificate" at bounding box center [384, 439] width 76 height 13
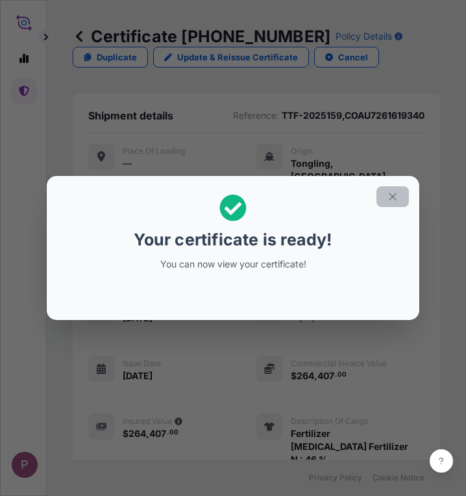
click at [395, 199] on icon "button" at bounding box center [392, 196] width 7 height 7
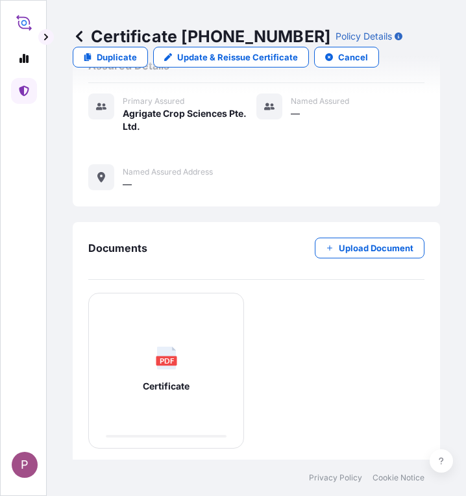
scroll to position [552, 0]
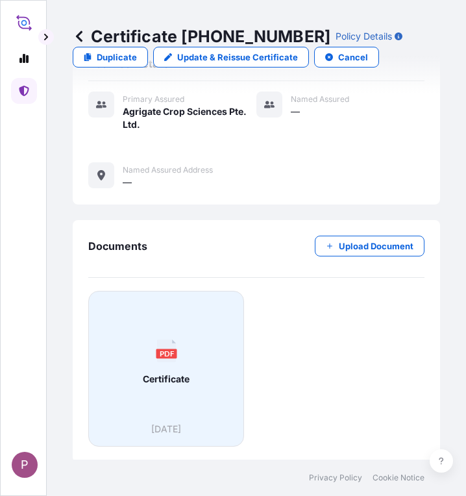
click at [171, 365] on div "PDF Certificate" at bounding box center [166, 362] width 134 height 121
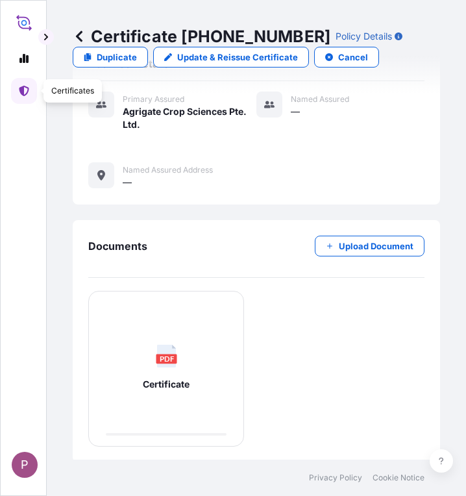
click at [20, 93] on icon at bounding box center [24, 91] width 10 height 10
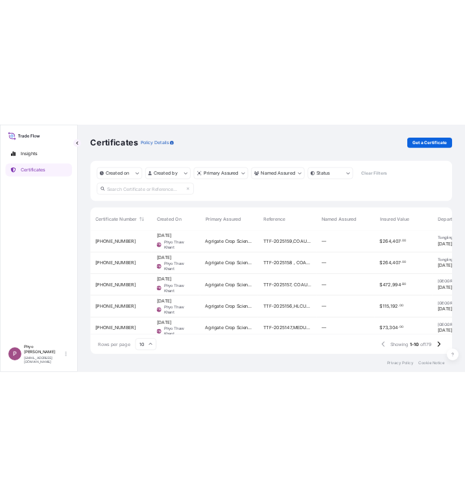
scroll to position [245, 717]
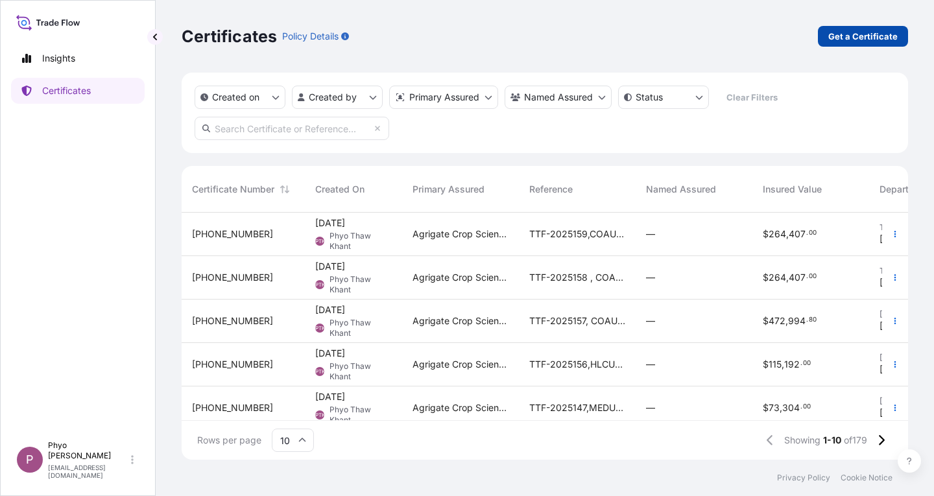
click at [849, 32] on p "Get a Certificate" at bounding box center [863, 36] width 69 height 13
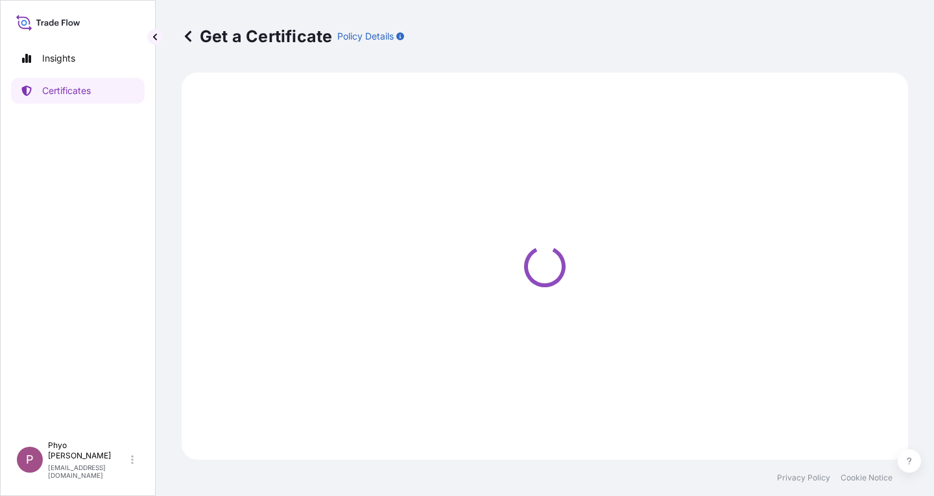
select select "Sea"
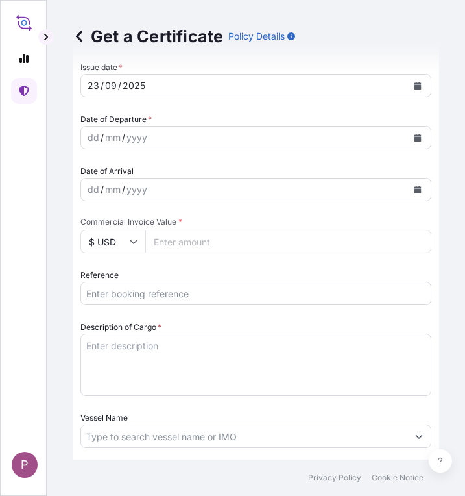
scroll to position [454, 0]
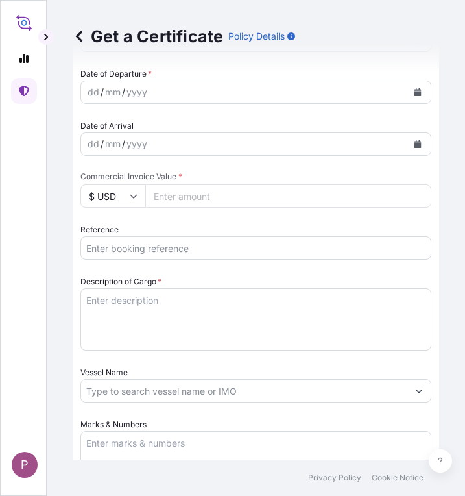
click at [144, 243] on input "Reference" at bounding box center [255, 247] width 351 height 23
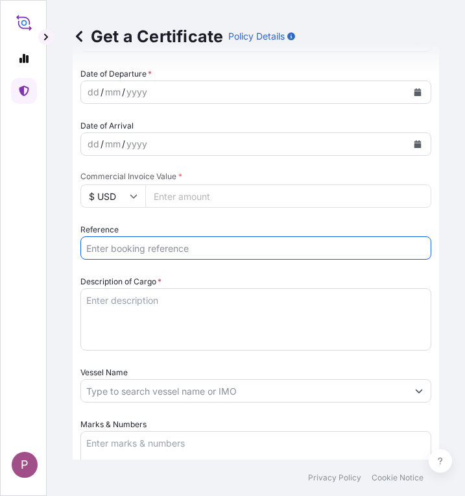
paste input "TTF-2025160"
click at [201, 250] on input "TTF-2025160," at bounding box center [255, 247] width 351 height 23
paste input "COAU7261623792"
type input "TTF-2025160,COAU7261623792"
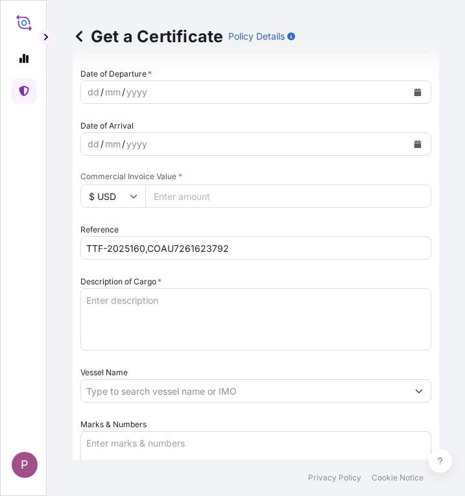
click at [115, 300] on textarea "Description of Cargo *" at bounding box center [255, 319] width 351 height 62
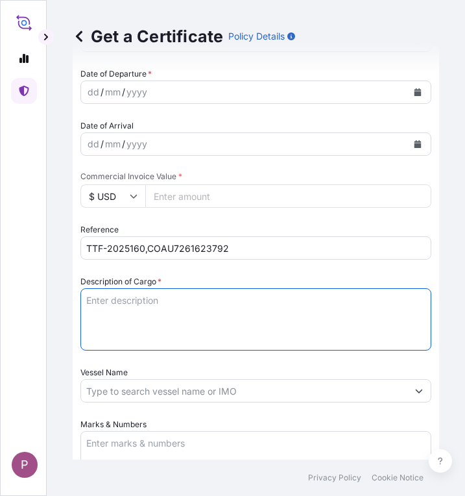
paste textarea "Fertilizer Kg 172,000.00 0.4300 73,960.00 [MEDICAL_DATA] Fertilizer N : 46 % ( …"
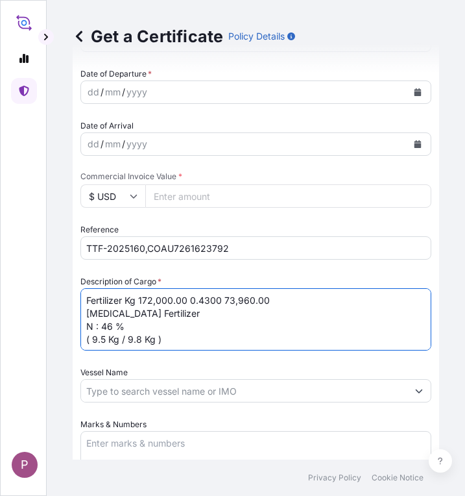
drag, startPoint x: 128, startPoint y: 300, endPoint x: 213, endPoint y: 306, distance: 85.9
click at [220, 302] on textarea "Fertilizer Kg 172,000.00 0.4300 73,960.00 [MEDICAL_DATA] Fertilizer N : 46 % ( …" at bounding box center [255, 319] width 351 height 62
type textarea "Fertilizer [MEDICAL_DATA] Fertilizer N : 46 % ( 9.5 Kg / 9.8 Kg )"
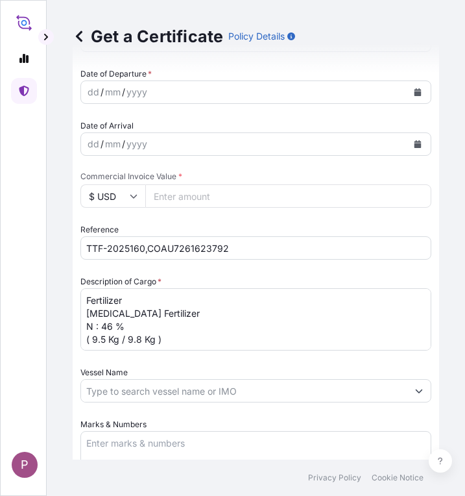
click at [193, 201] on input "Commercial Invoice Value *" at bounding box center [288, 195] width 286 height 23
paste input "81356"
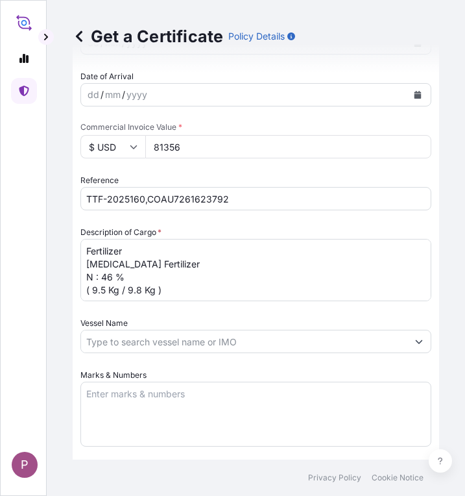
scroll to position [519, 0]
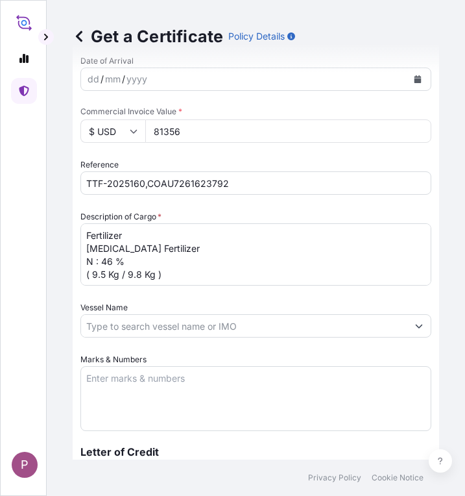
type input "81356"
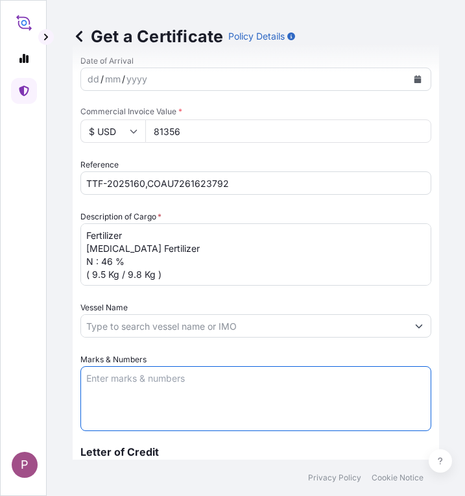
click at [164, 404] on textarea "Marks & Numbers" at bounding box center [255, 398] width 351 height 65
paste textarea "Myanma Awba Industries Co.,Ltd [STREET_ADDRESS][PERSON_NAME]."
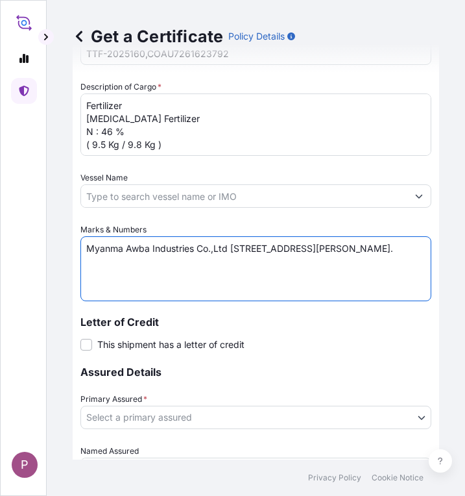
scroll to position [714, 0]
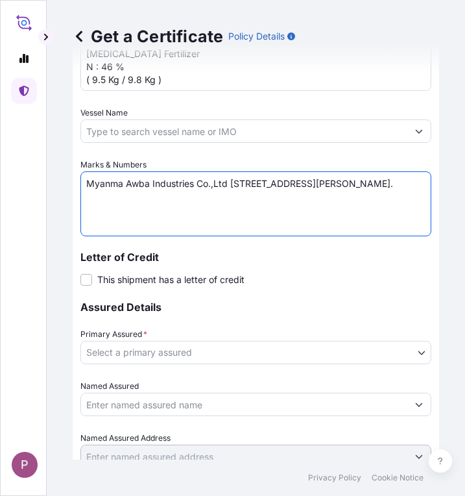
type textarea "Myanma Awba Industries Co.,Ltd [STREET_ADDRESS][PERSON_NAME]."
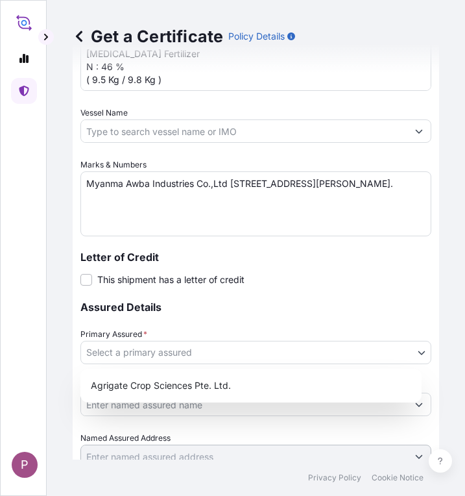
click at [250, 349] on body "P Get a Certificate Policy Details Route Details Cover door to port - Add loadi…" at bounding box center [232, 248] width 465 height 496
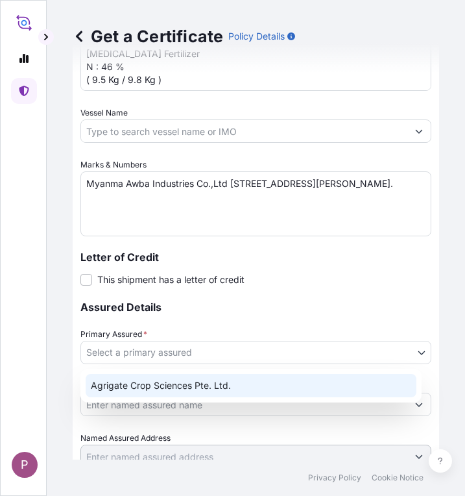
click at [227, 389] on div "Agrigate Crop Sciences Pte. Ltd." at bounding box center [251, 385] width 331 height 23
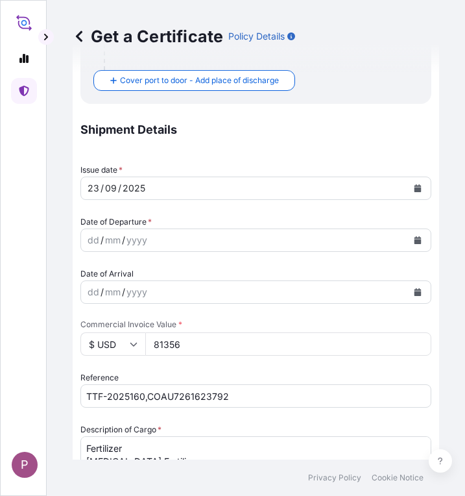
scroll to position [262, 0]
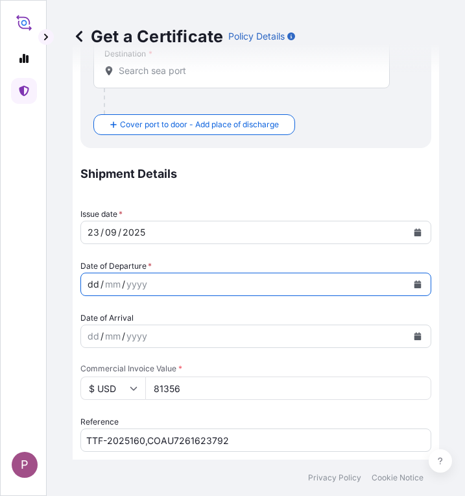
click at [178, 284] on div "dd / mm / yyyy" at bounding box center [244, 284] width 326 height 23
click at [414, 282] on icon "Calendar" at bounding box center [418, 284] width 8 height 8
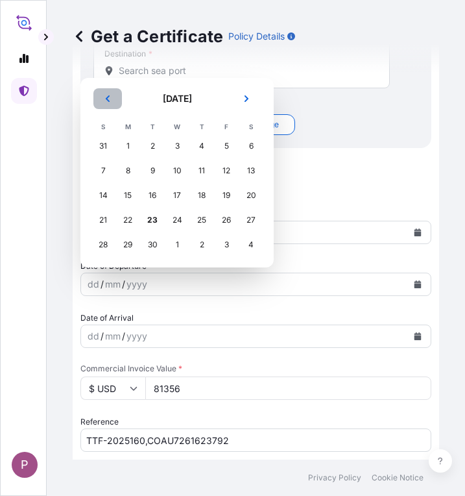
click at [110, 101] on icon "Previous" at bounding box center [108, 99] width 8 height 8
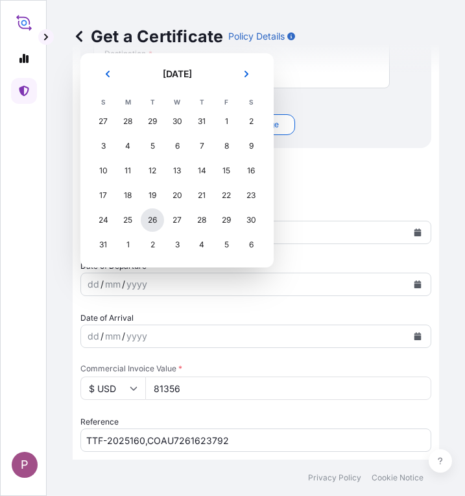
click at [153, 223] on div "26" at bounding box center [152, 219] width 23 height 23
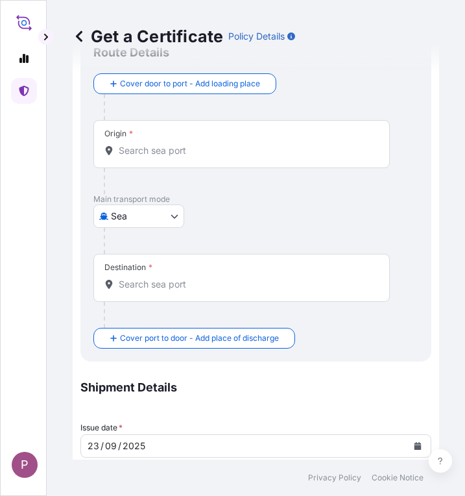
scroll to position [0, 0]
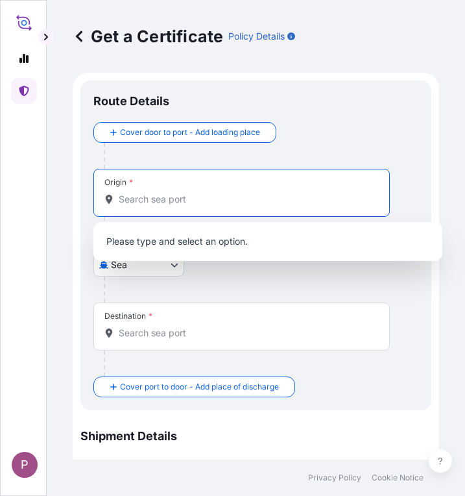
click at [154, 201] on input "Origin *" at bounding box center [246, 199] width 255 height 13
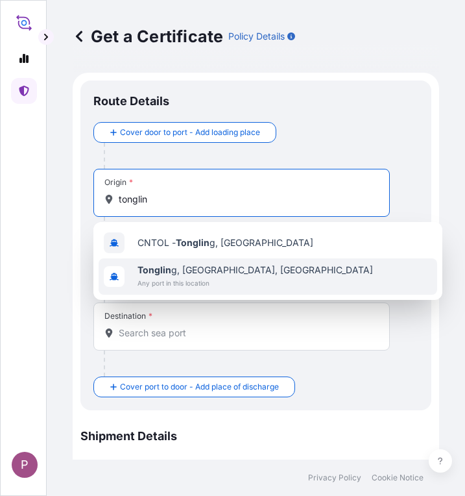
click at [193, 274] on span "Tonglin g, [GEOGRAPHIC_DATA], [GEOGRAPHIC_DATA]" at bounding box center [256, 269] width 236 height 13
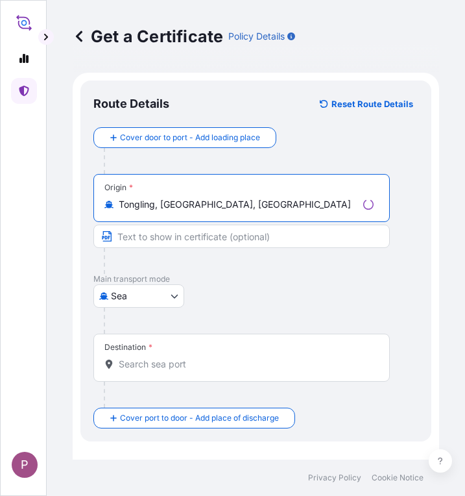
type input "Tongling, [GEOGRAPHIC_DATA], [GEOGRAPHIC_DATA]"
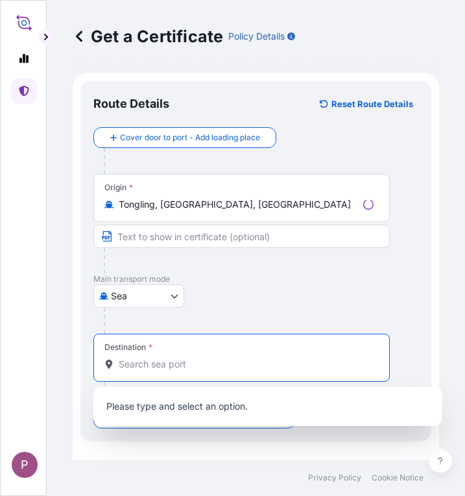
click at [159, 368] on input "Destination *" at bounding box center [246, 364] width 255 height 13
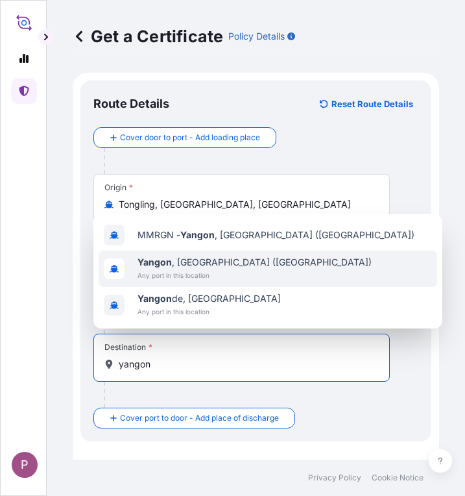
click at [190, 269] on span "Any port in this location" at bounding box center [255, 275] width 234 height 13
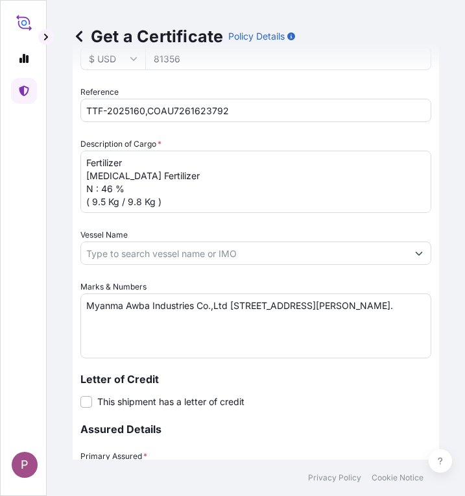
scroll to position [838, 0]
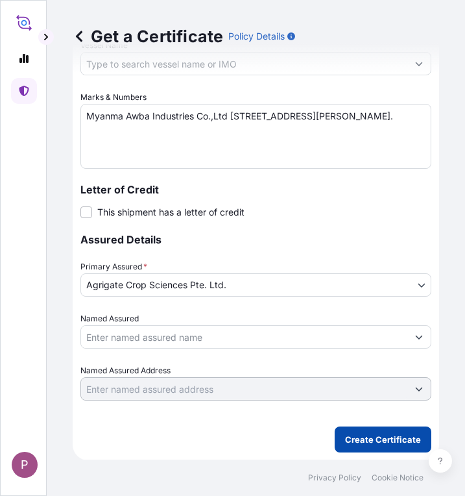
type input "[GEOGRAPHIC_DATA], [GEOGRAPHIC_DATA] ([GEOGRAPHIC_DATA])"
click at [372, 441] on p "Create Certificate" at bounding box center [383, 439] width 76 height 13
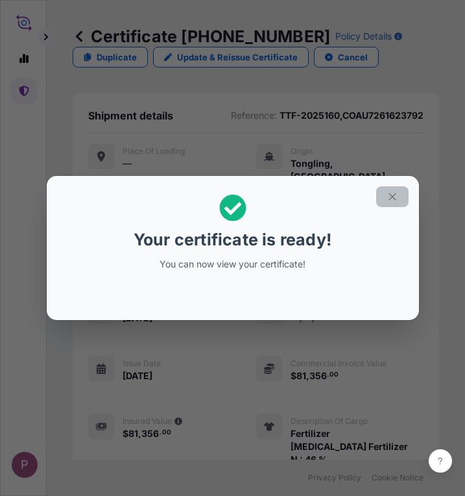
click at [395, 191] on icon "button" at bounding box center [393, 197] width 12 height 12
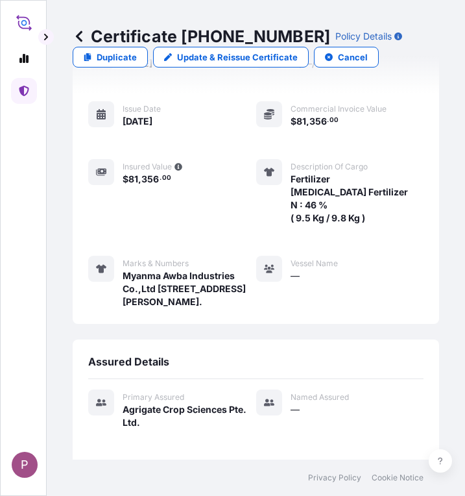
scroll to position [552, 0]
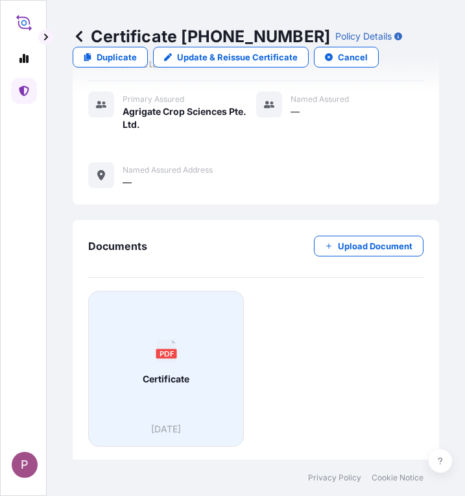
click at [165, 381] on span "Certificate" at bounding box center [166, 378] width 47 height 13
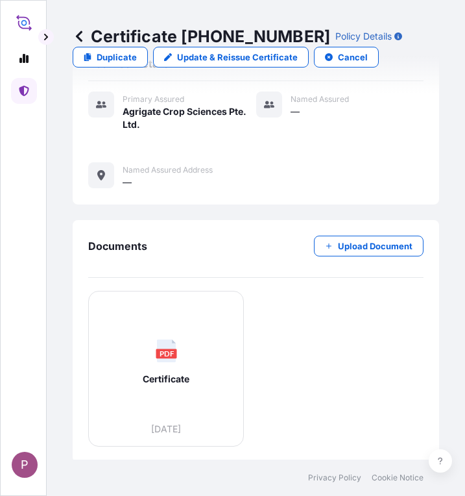
click at [25, 87] on icon at bounding box center [24, 91] width 10 height 10
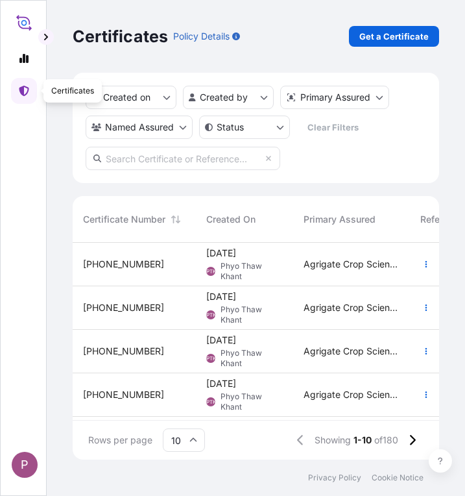
scroll to position [214, 357]
click at [382, 34] on p "Get a Certificate" at bounding box center [393, 36] width 69 height 13
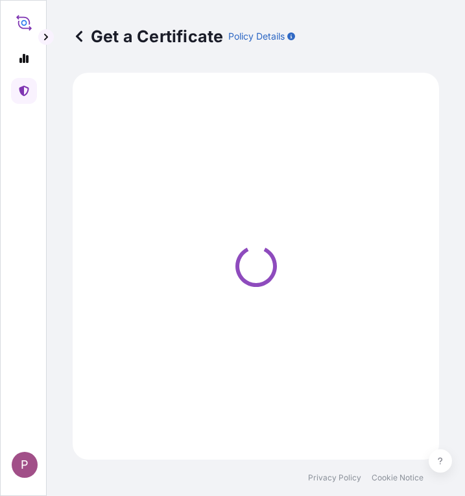
select select "Sea"
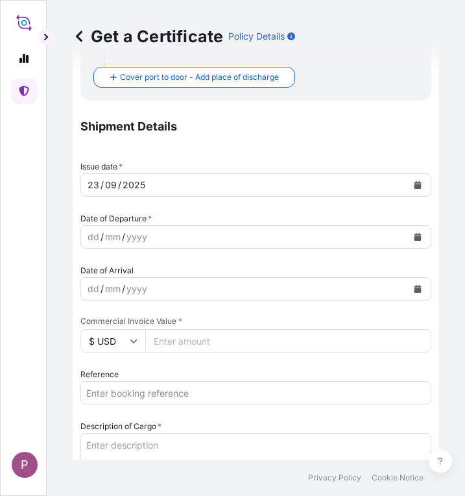
scroll to position [324, 0]
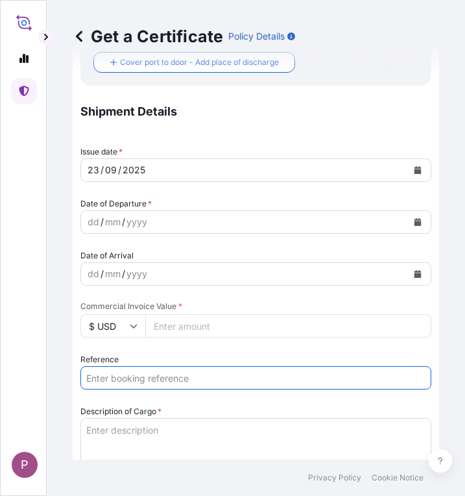
click at [122, 379] on input "Reference" at bounding box center [255, 377] width 351 height 23
paste input "TTF-2025161"
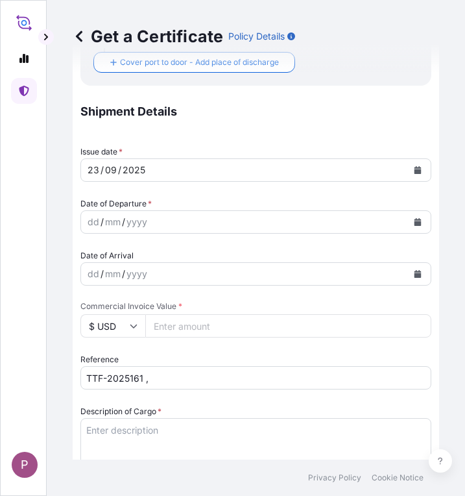
click at [204, 380] on input "TTF-2025161 ," at bounding box center [255, 377] width 351 height 23
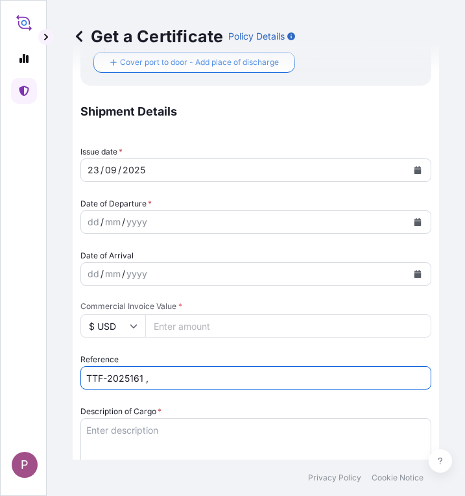
paste input "COAU7262187480"
type input "TTF-2025161 , COAU7262187480"
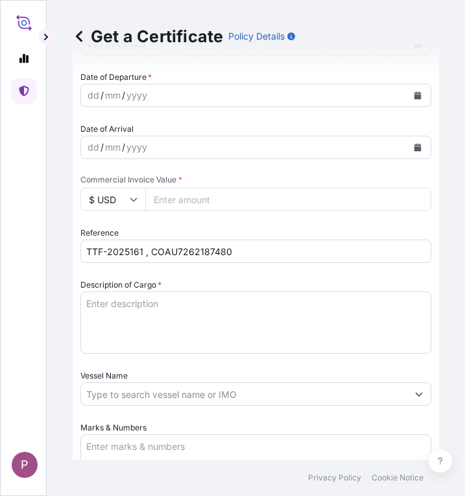
scroll to position [454, 0]
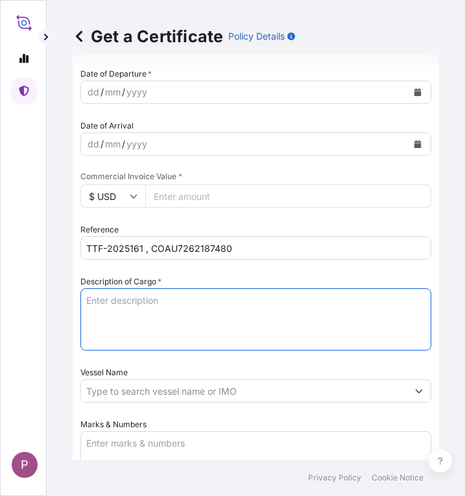
click at [155, 300] on textarea "Description of Cargo *" at bounding box center [255, 319] width 351 height 62
paste textarea "Fertilizer Kg 1,188,000.00 0.6800 807,840.00 Diammonium Phosphate Fertilizer N …"
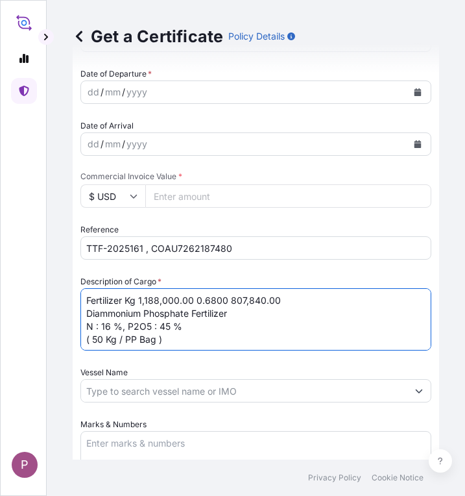
drag, startPoint x: 127, startPoint y: 300, endPoint x: 225, endPoint y: 298, distance: 98.6
click at [225, 298] on textarea "Fertilizer Kg 1,188,000.00 0.6800 807,840.00 Diammonium Phosphate Fertilizer N …" at bounding box center [255, 319] width 351 height 62
click at [185, 300] on textarea "Fertilizer 807,840.00 Diammonium Phosphate Fertilizer N : 16 %, P2O5 : 45 % ( 5…" at bounding box center [255, 319] width 351 height 62
type textarea "Fertilizer Diammonium Phosphate Fertilizer N : 16 %, P2O5 : 45 % ( 50 Kg / PP B…"
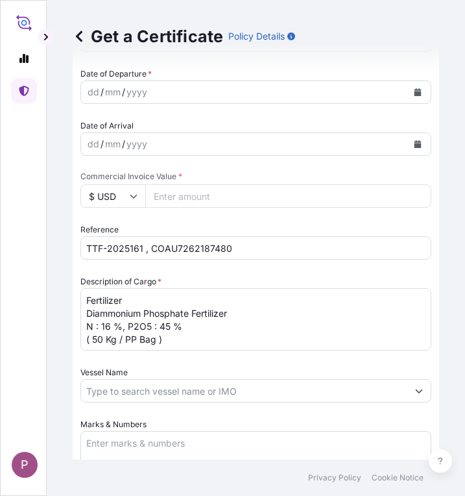
click at [186, 199] on input "Commercial Invoice Value *" at bounding box center [288, 195] width 286 height 23
paste input "888624"
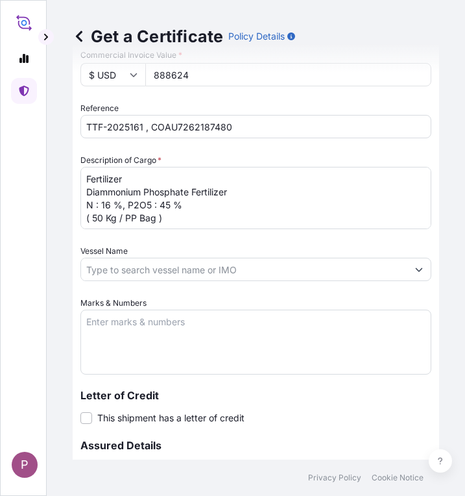
scroll to position [584, 0]
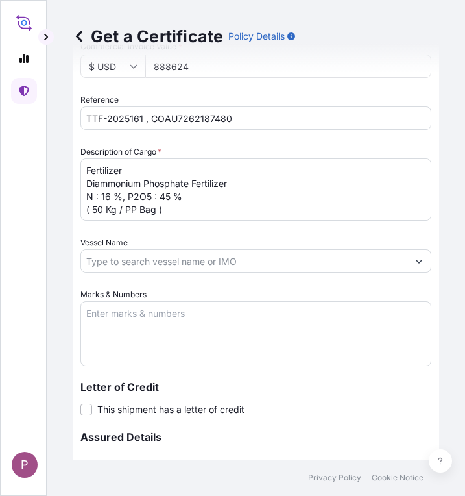
type input "888624"
click at [136, 319] on textarea "Marks & Numbers" at bounding box center [255, 333] width 351 height 65
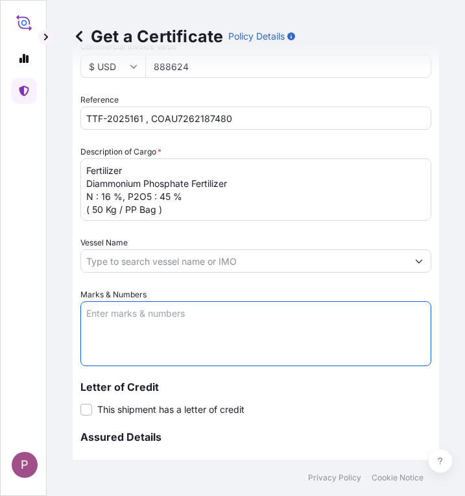
paste textarea "Myanma Awba Industries Co.,Ltd [STREET_ADDRESS][PERSON_NAME]."
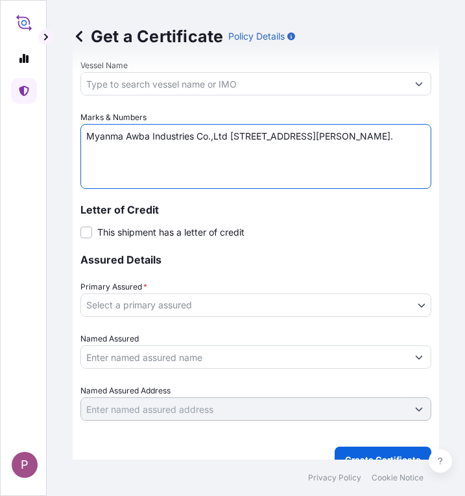
scroll to position [779, 0]
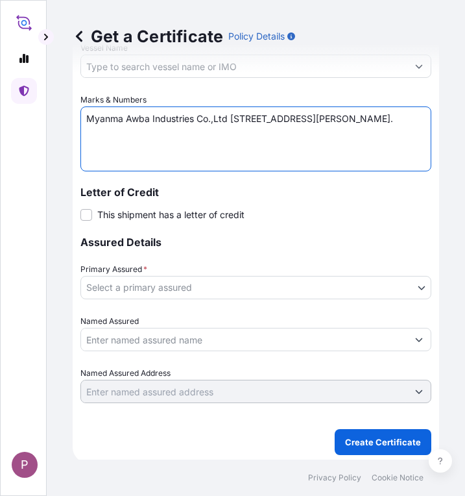
type textarea "Myanma Awba Industries Co.,Ltd [STREET_ADDRESS][PERSON_NAME]."
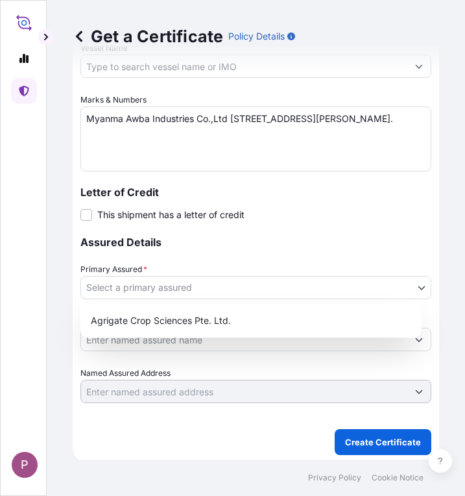
click at [317, 291] on body "P Get a Certificate Policy Details Route Details Cover door to port - Add loadi…" at bounding box center [232, 248] width 465 height 496
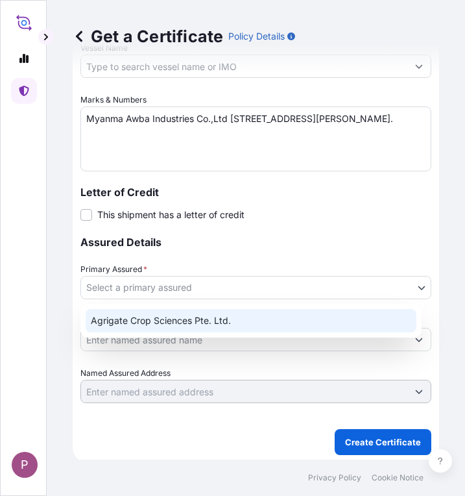
click at [304, 321] on div "Agrigate Crop Sciences Pte. Ltd." at bounding box center [251, 320] width 331 height 23
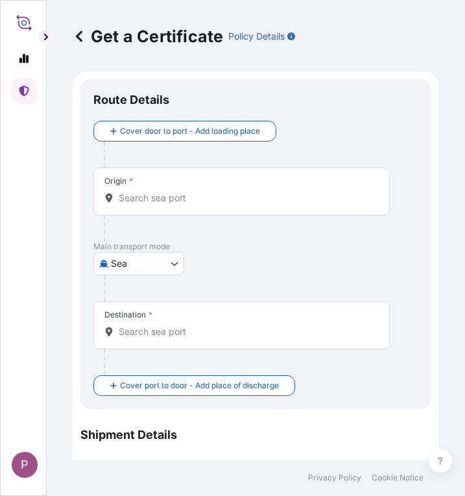
scroll to position [0, 0]
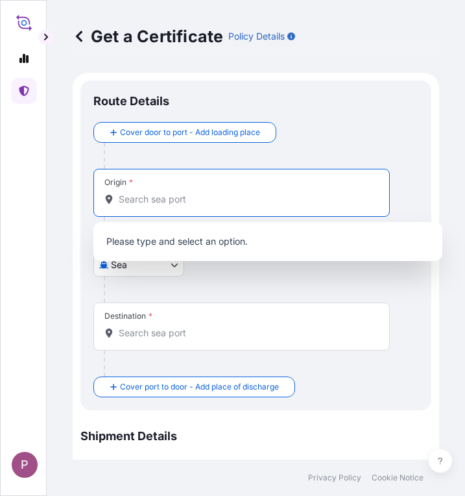
click at [174, 202] on input "Origin *" at bounding box center [246, 199] width 255 height 13
type input "့"
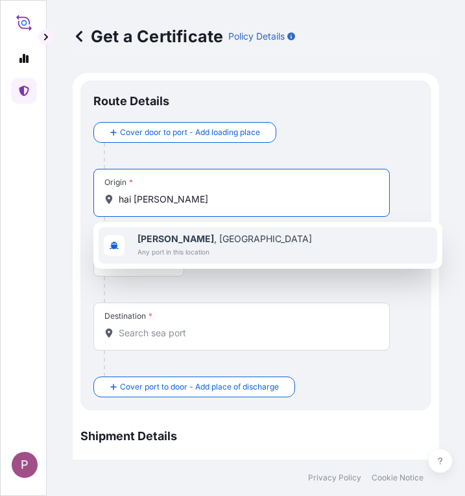
click at [228, 241] on div "[GEOGRAPHIC_DATA][PERSON_NAME] , [GEOGRAPHIC_DATA] Any port in this location" at bounding box center [268, 245] width 339 height 36
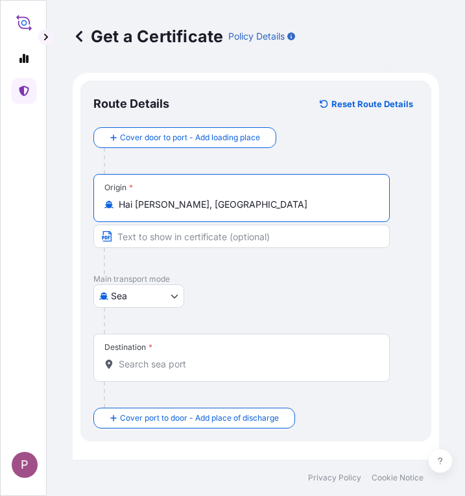
type input "Hai [PERSON_NAME], [GEOGRAPHIC_DATA]"
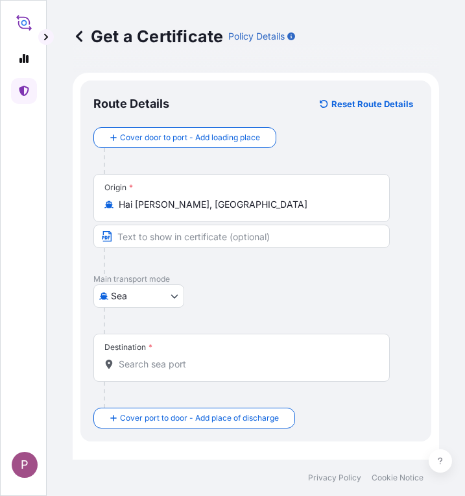
click at [204, 374] on div "Destination *" at bounding box center [241, 358] width 297 height 48
click at [204, 371] on input "Destination *" at bounding box center [246, 364] width 255 height 13
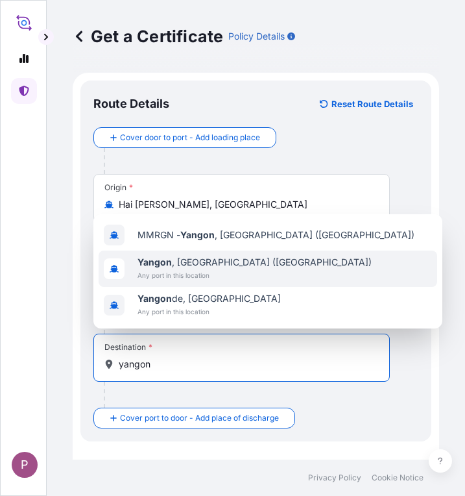
click at [241, 265] on span "[GEOGRAPHIC_DATA] , [GEOGRAPHIC_DATA] ([GEOGRAPHIC_DATA])" at bounding box center [255, 262] width 234 height 13
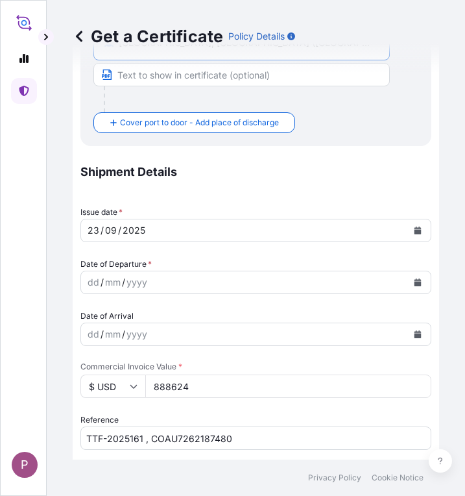
scroll to position [324, 0]
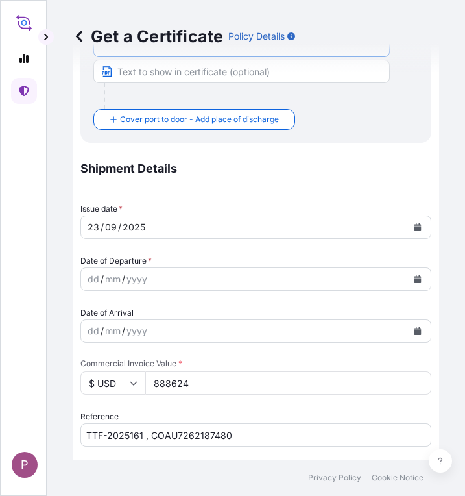
type input "[GEOGRAPHIC_DATA], [GEOGRAPHIC_DATA] ([GEOGRAPHIC_DATA])"
click at [415, 282] on icon "Calendar" at bounding box center [418, 279] width 7 height 8
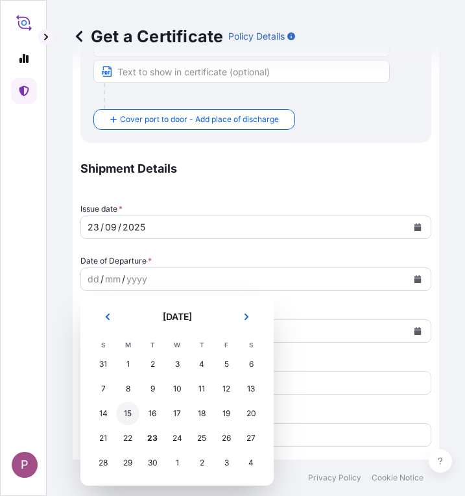
click at [125, 411] on div "15" at bounding box center [127, 413] width 23 height 23
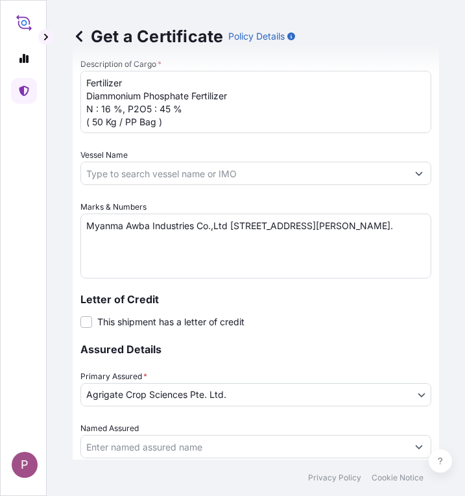
scroll to position [838, 0]
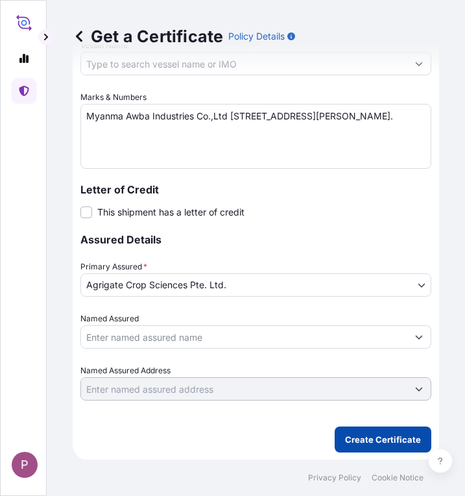
click at [345, 444] on p "Create Certificate" at bounding box center [383, 439] width 76 height 13
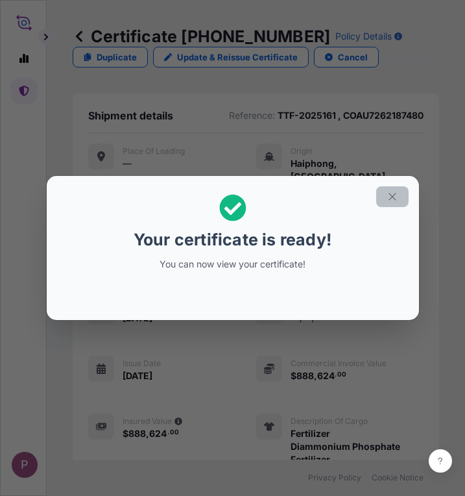
click at [394, 197] on icon "button" at bounding box center [393, 197] width 12 height 12
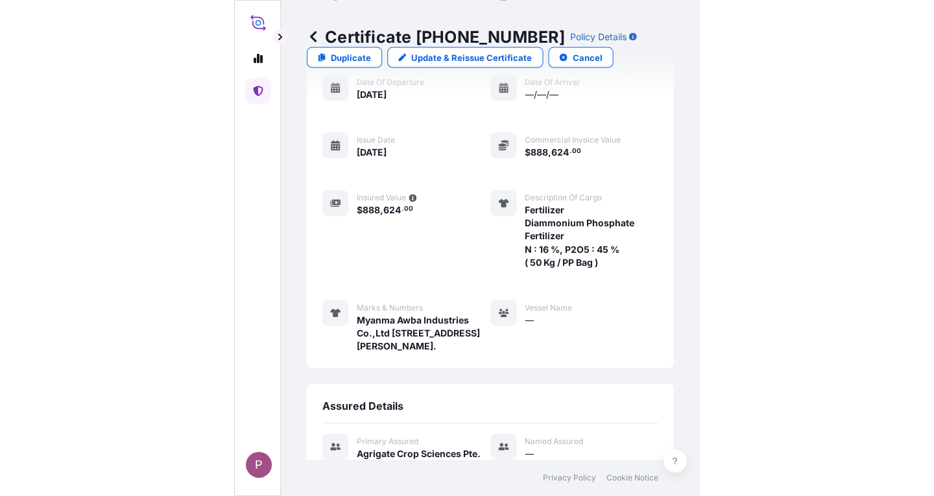
scroll to position [565, 0]
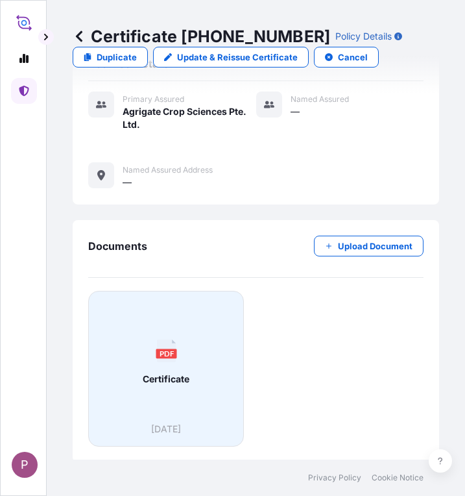
click at [156, 372] on span "Certificate" at bounding box center [166, 378] width 47 height 13
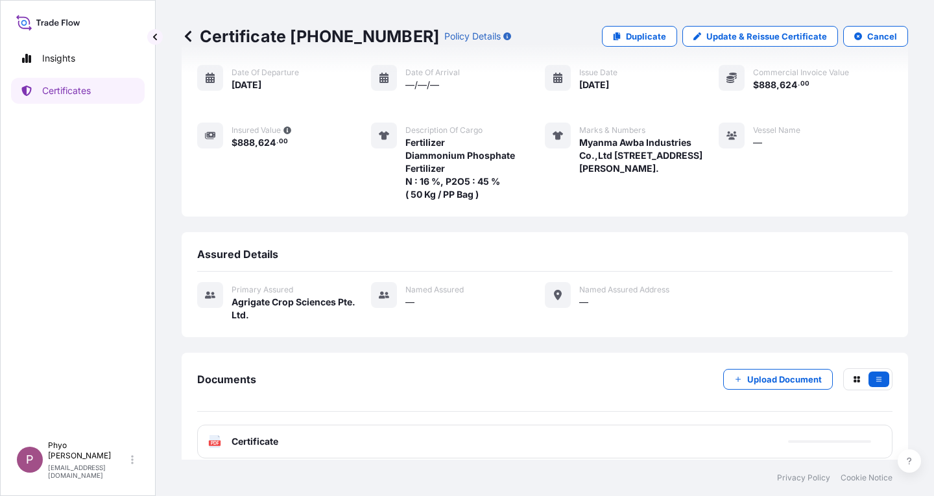
scroll to position [141, 0]
